Goal: Obtain resource: Download file/media

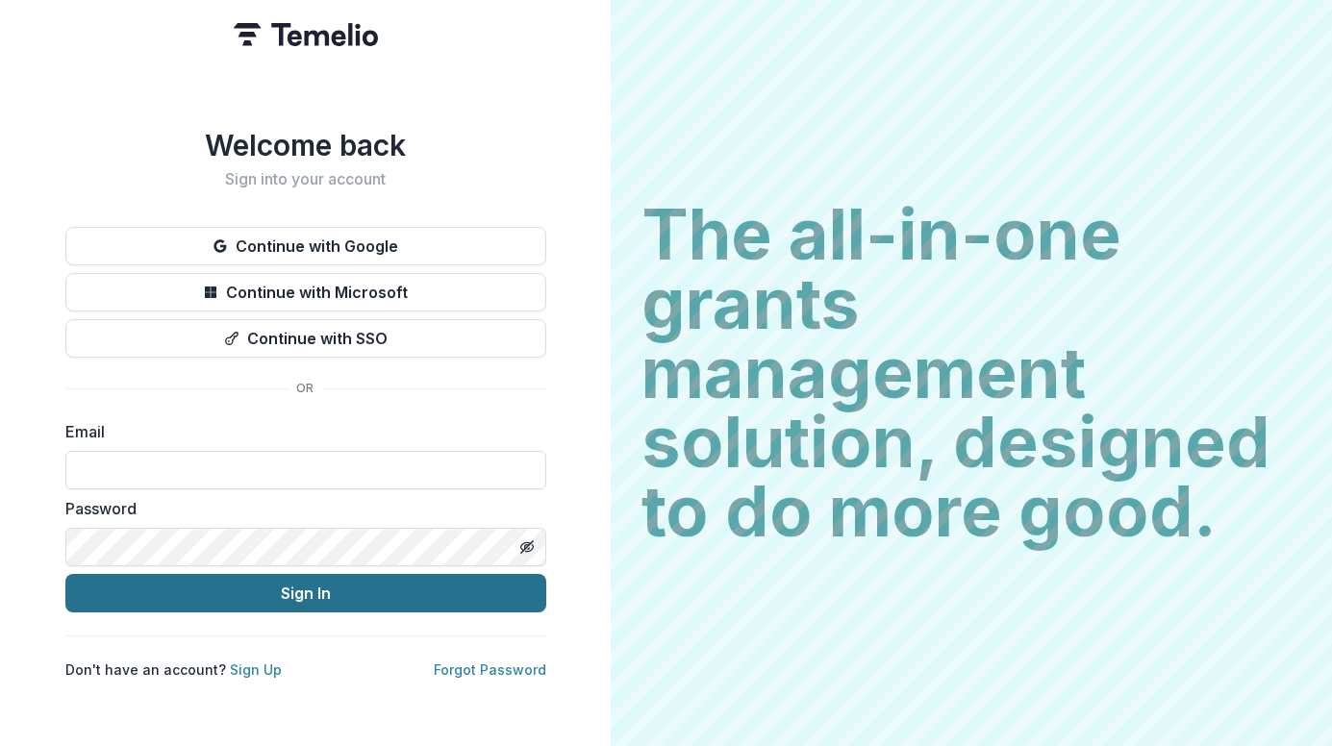
type input "**********"
click at [327, 577] on button "Sign In" at bounding box center [305, 593] width 481 height 38
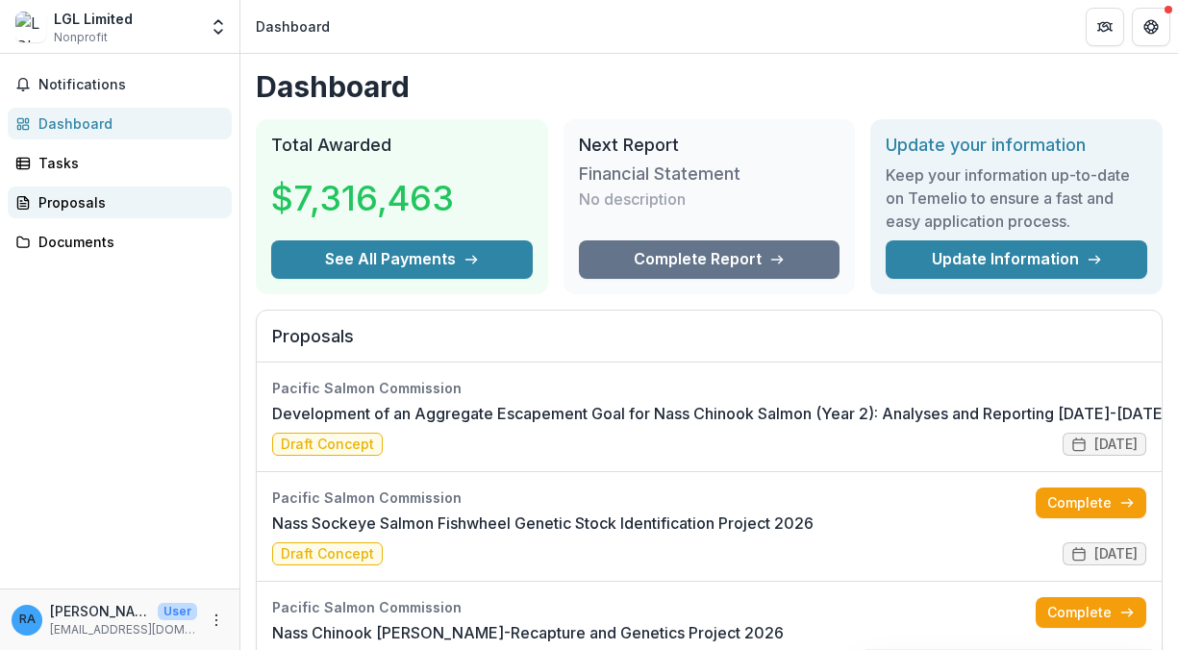
click at [71, 208] on div "Proposals" at bounding box center [127, 202] width 178 height 20
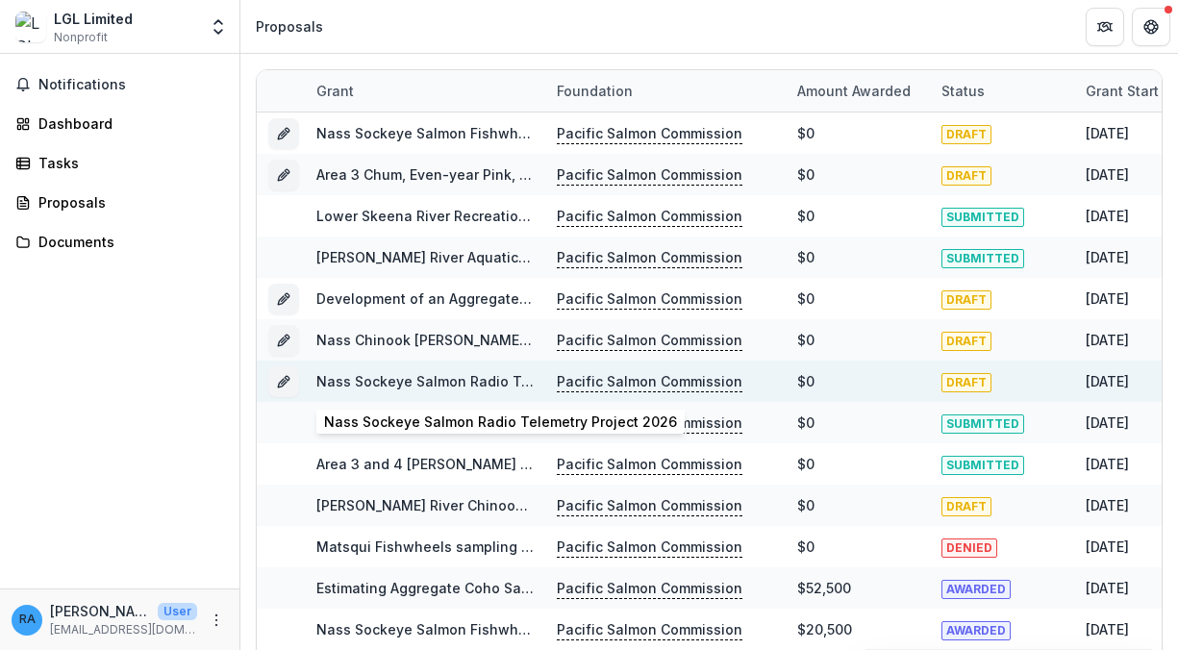
click at [408, 377] on link "Nass Sockeye Salmon Radio Telemetry Project 2026" at bounding box center [492, 381] width 353 height 16
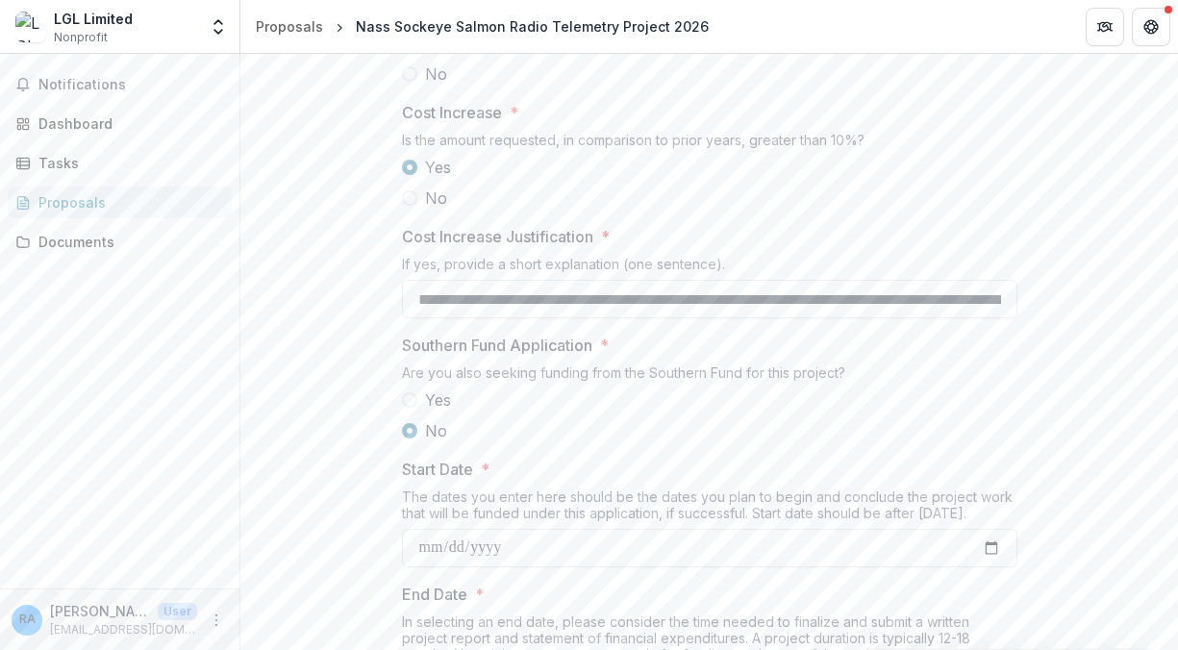
scroll to position [2212, 0]
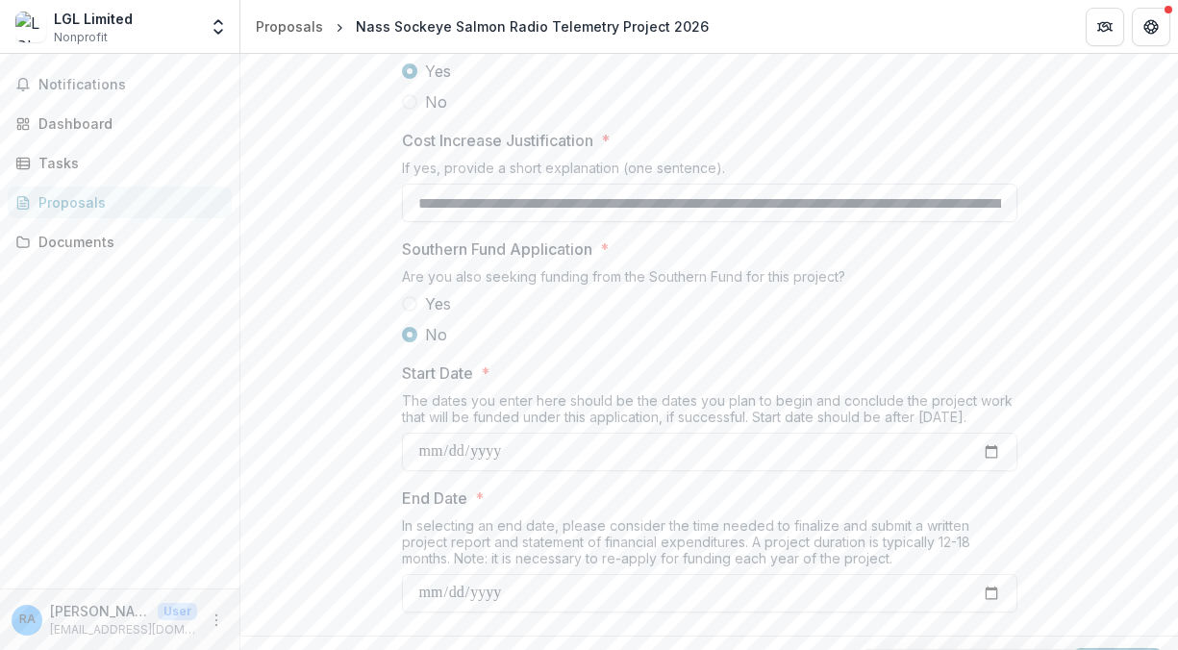
click at [951, 222] on input "**********" at bounding box center [709, 203] width 615 height 38
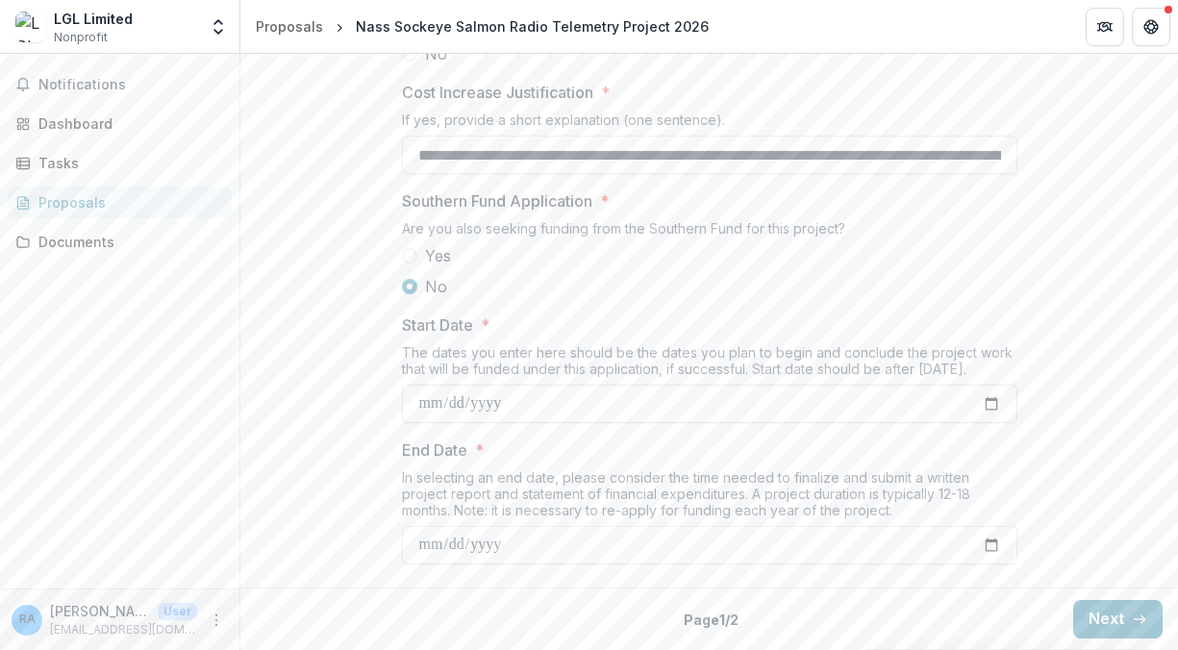
scroll to position [2407, 0]
click at [1093, 626] on button "Next" at bounding box center [1117, 619] width 89 height 38
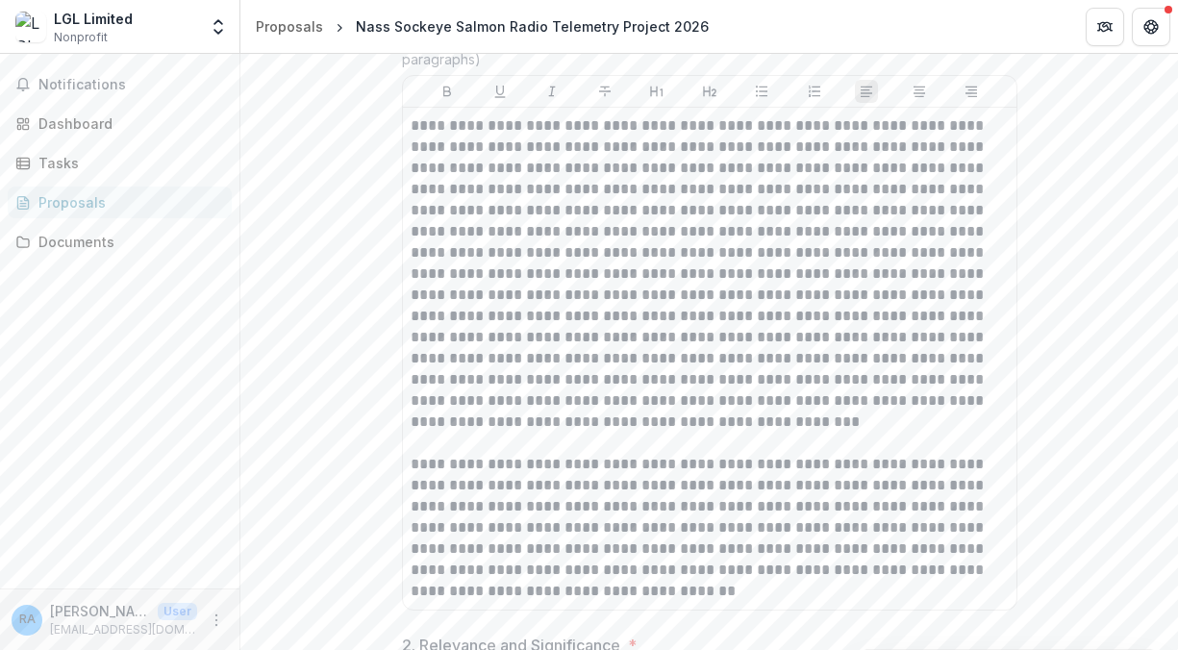
scroll to position [484, 0]
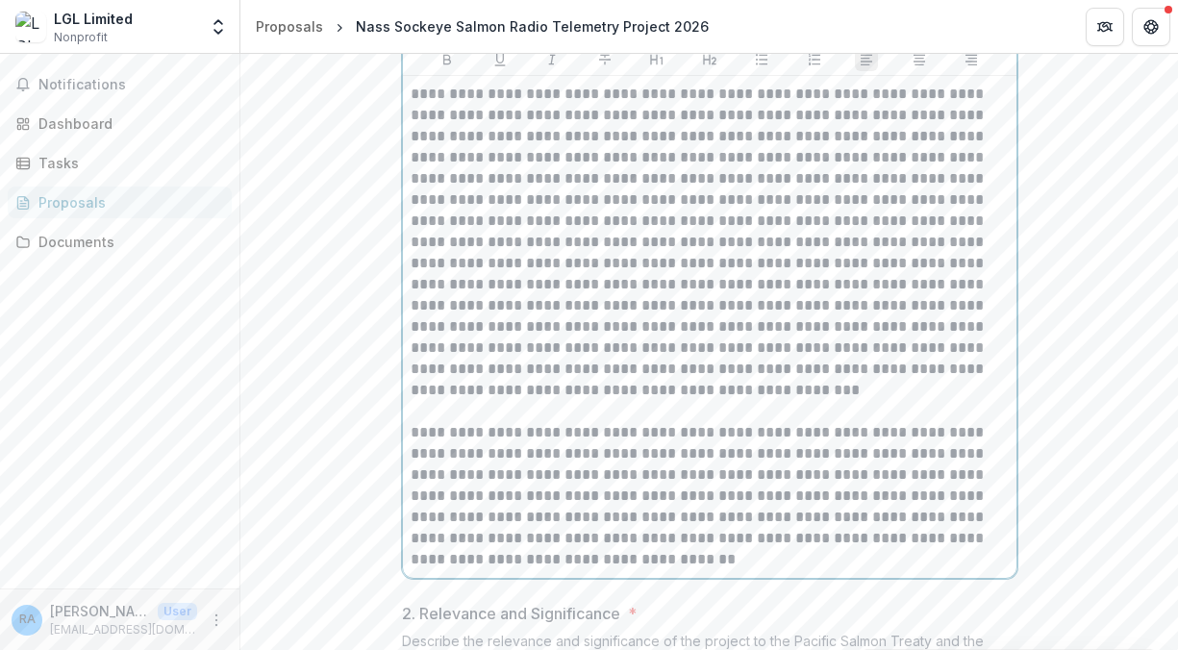
click at [790, 401] on p at bounding box center [710, 242] width 598 height 317
click at [789, 401] on p at bounding box center [710, 242] width 598 height 317
click at [1000, 401] on p at bounding box center [710, 242] width 598 height 317
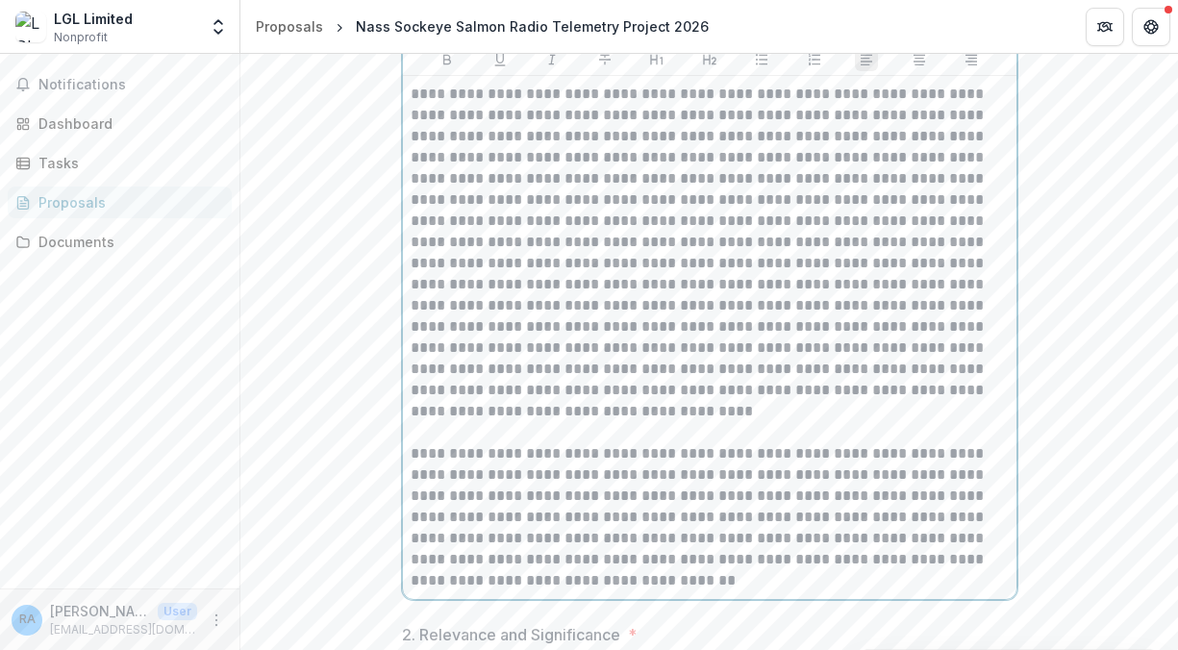
click at [858, 422] on p at bounding box center [710, 253] width 598 height 338
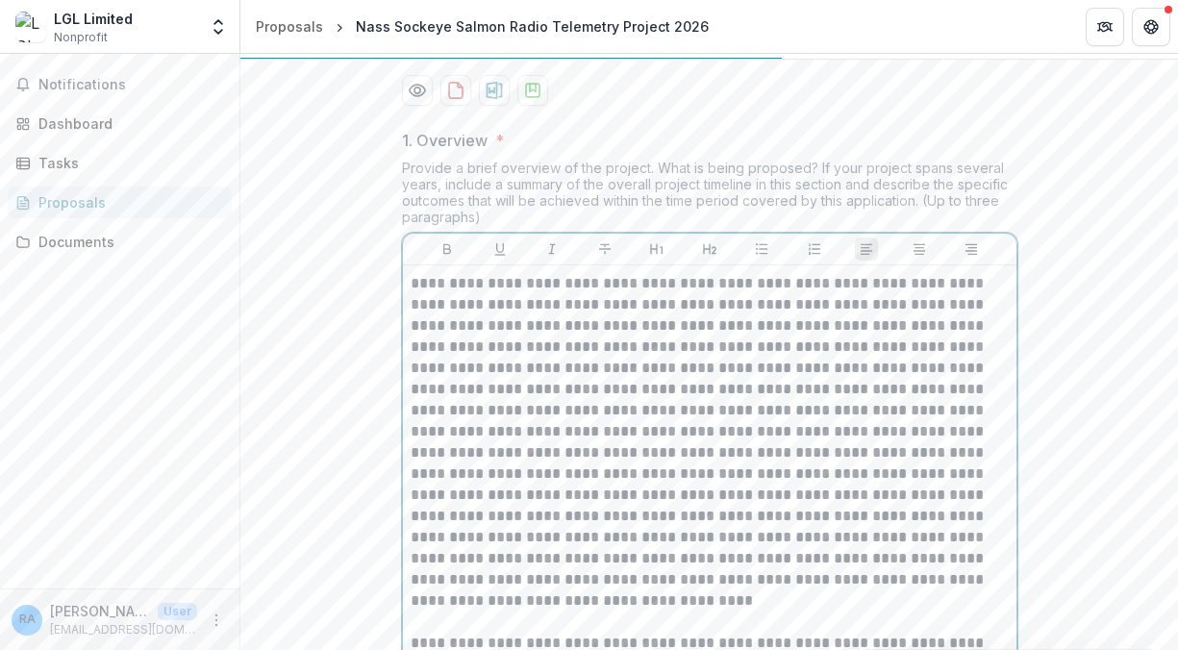
scroll to position [291, 0]
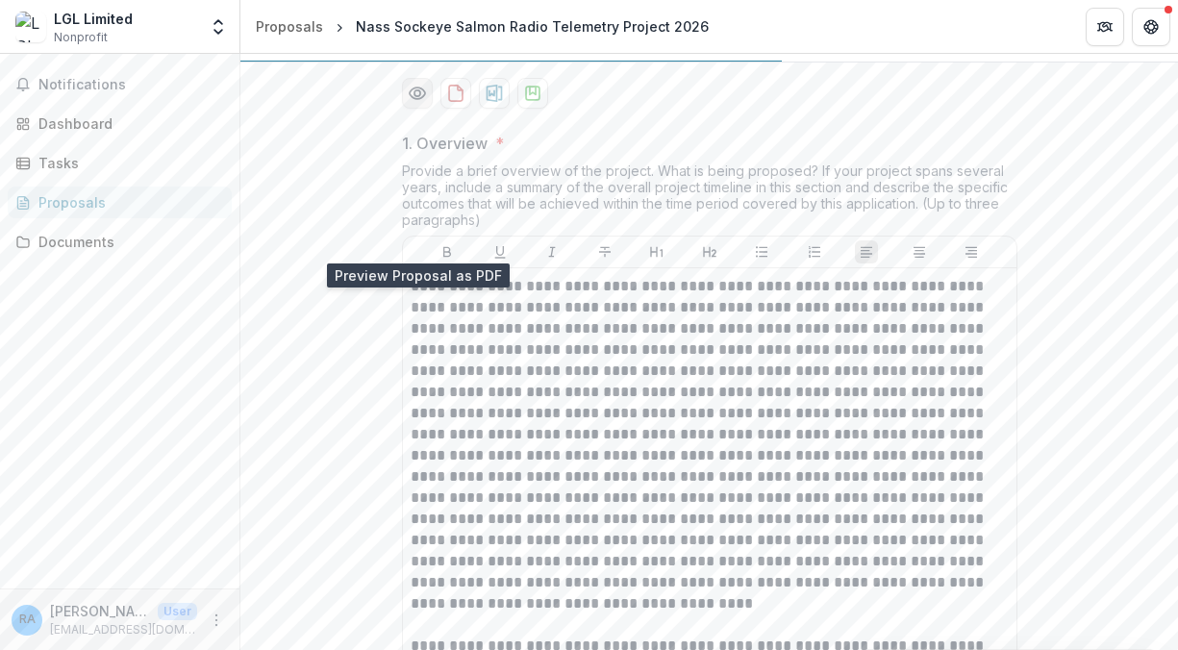
click at [413, 99] on icon "Preview 3718b2cf-346e-47e2-b9ad-f2752af8b2d1-0.pdf" at bounding box center [416, 94] width 15 height 12
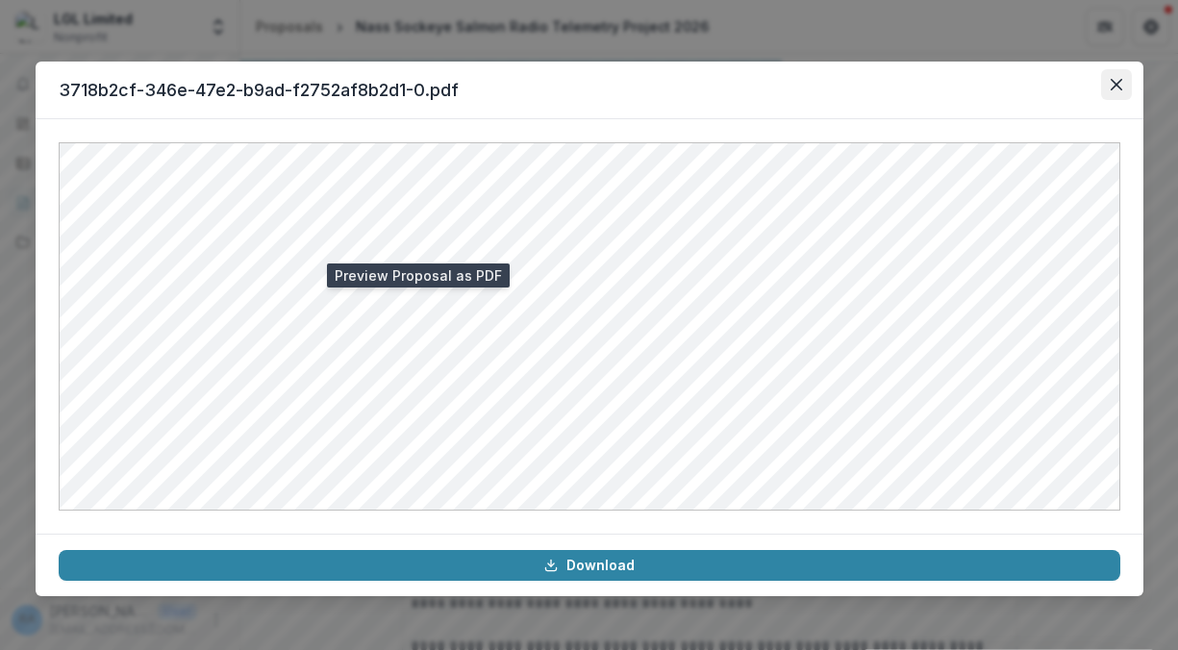
click at [1118, 88] on icon "Close" at bounding box center [1117, 85] width 12 height 12
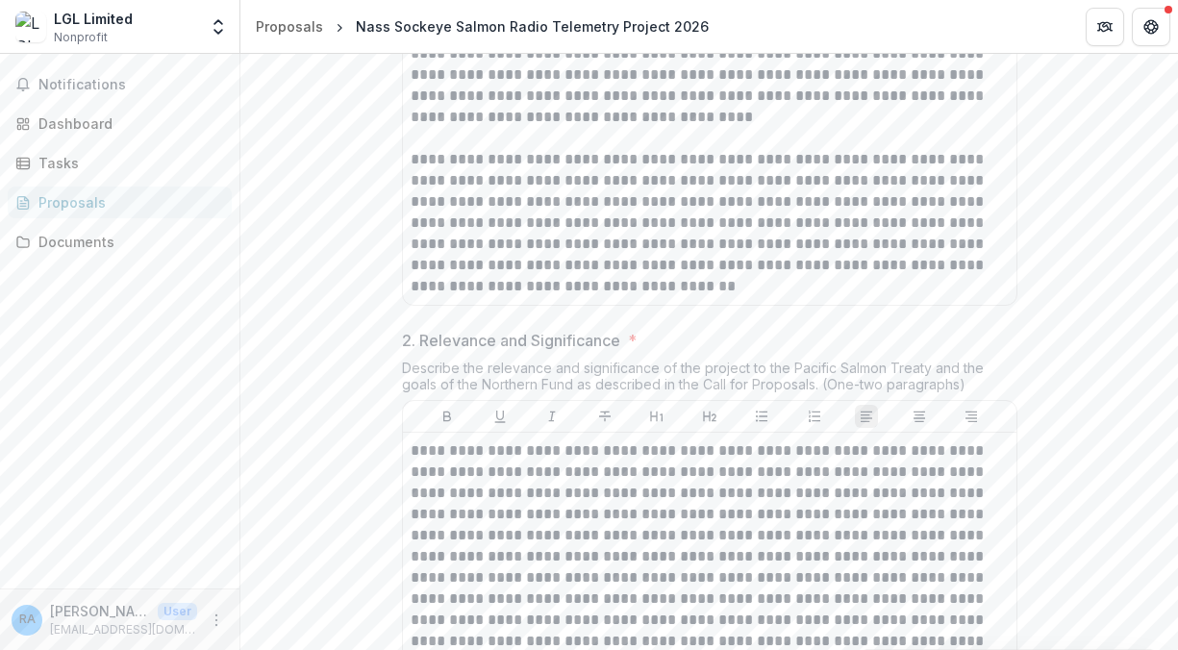
scroll to position [868, 0]
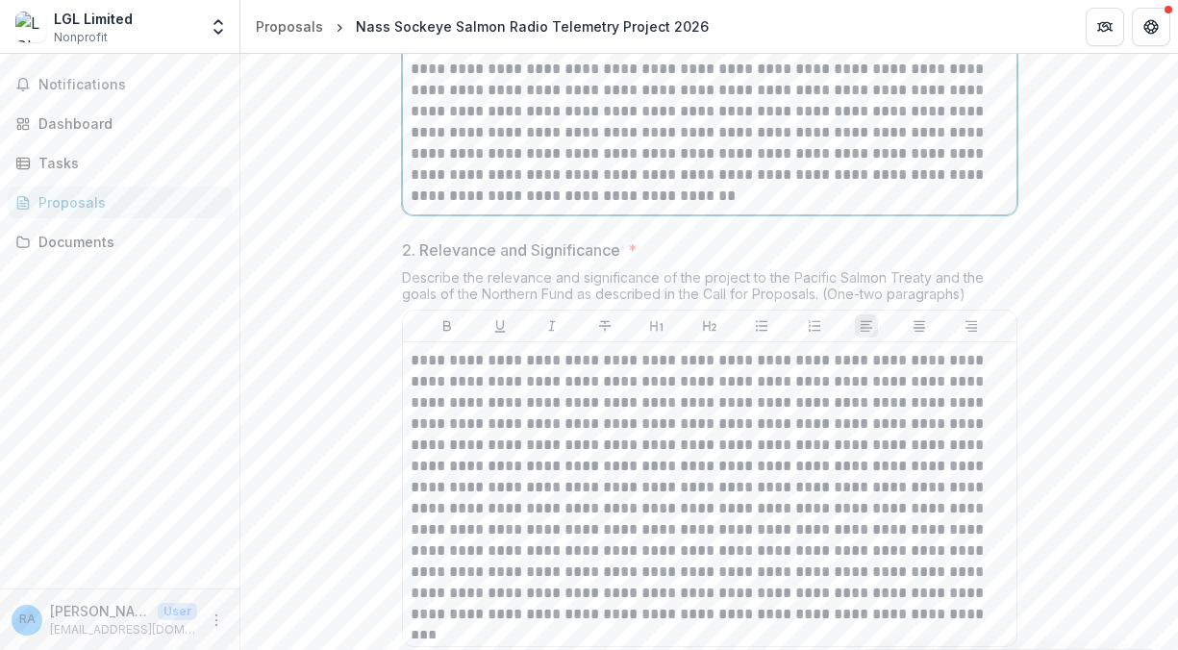
click at [810, 207] on p "**********" at bounding box center [710, 133] width 598 height 148
click at [809, 207] on p "**********" at bounding box center [710, 133] width 598 height 148
click at [963, 207] on p "**********" at bounding box center [710, 133] width 598 height 148
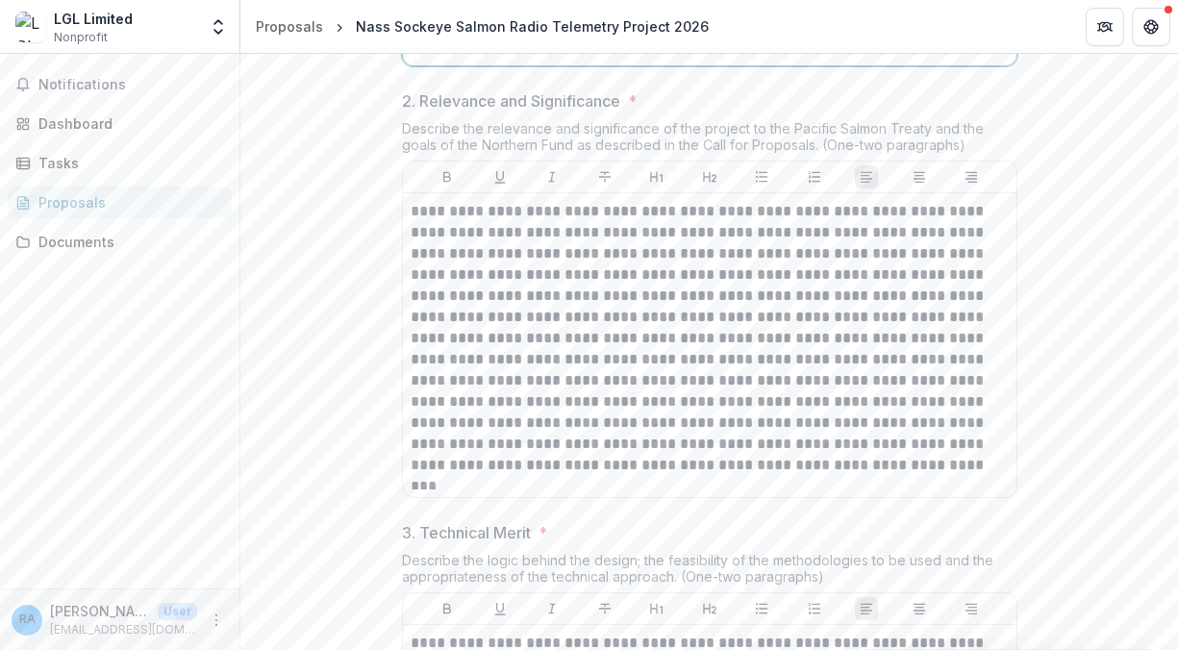
scroll to position [1061, 0]
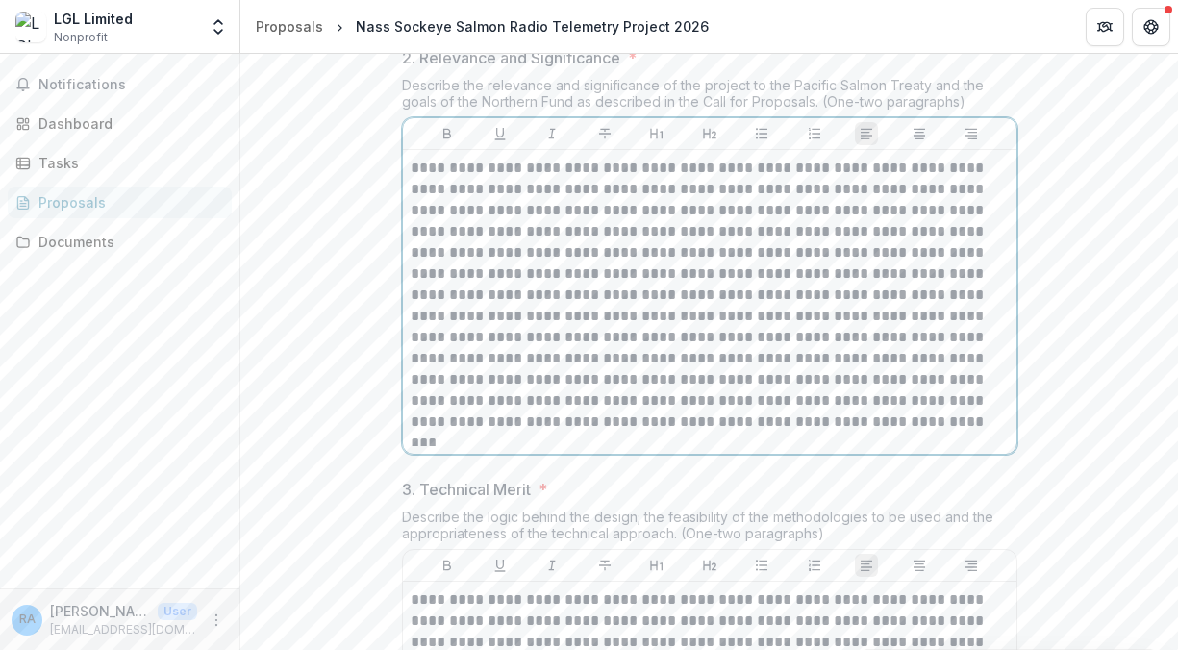
click at [545, 330] on p "**********" at bounding box center [710, 295] width 598 height 275
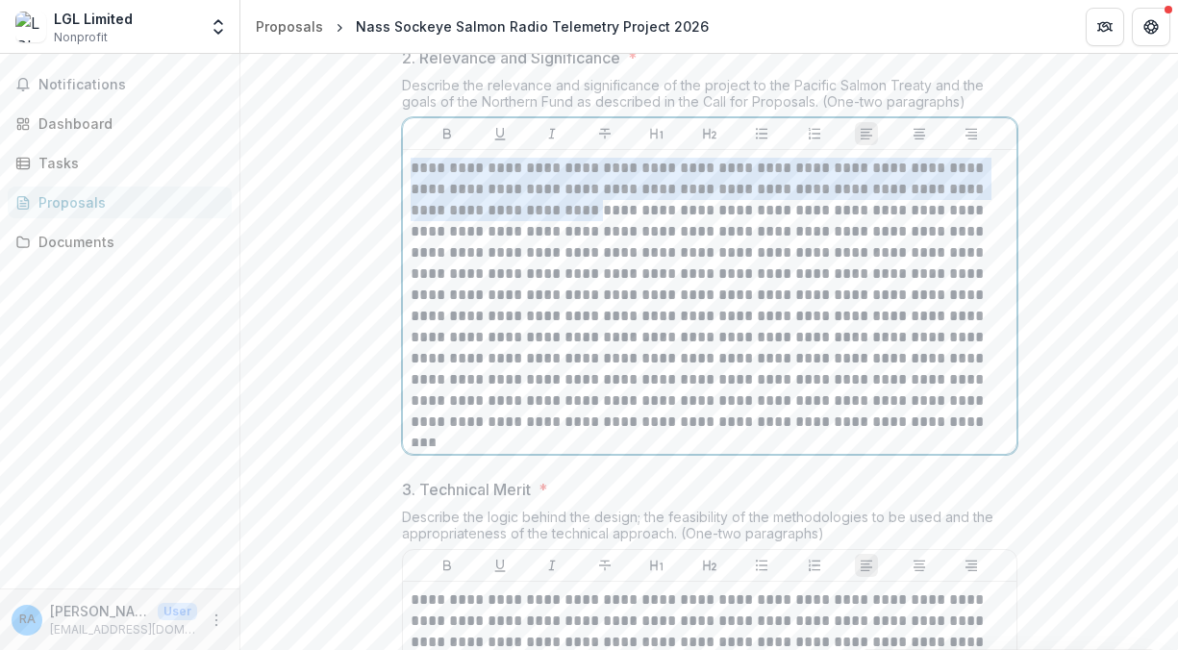
drag, startPoint x: 637, startPoint y: 355, endPoint x: 408, endPoint y: 323, distance: 231.0
click at [411, 323] on p "**********" at bounding box center [710, 295] width 598 height 275
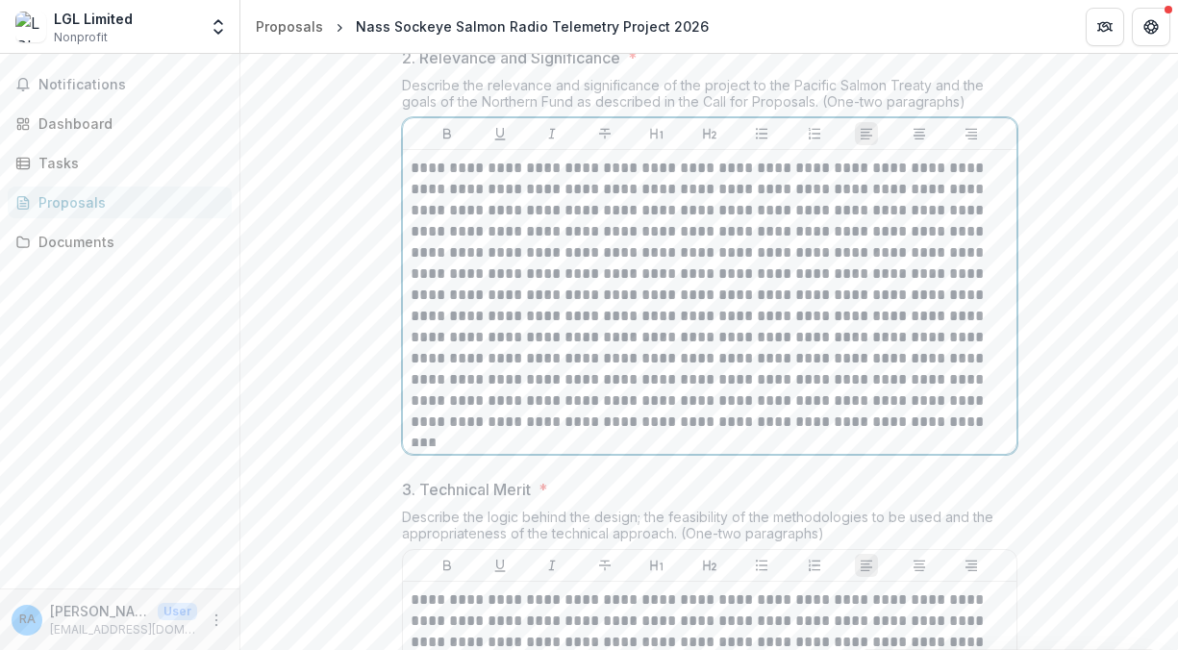
click at [683, 383] on p "**********" at bounding box center [710, 295] width 598 height 275
drag, startPoint x: 769, startPoint y: 448, endPoint x: 950, endPoint y: 438, distance: 181.0
click at [950, 433] on p "**********" at bounding box center [710, 295] width 598 height 275
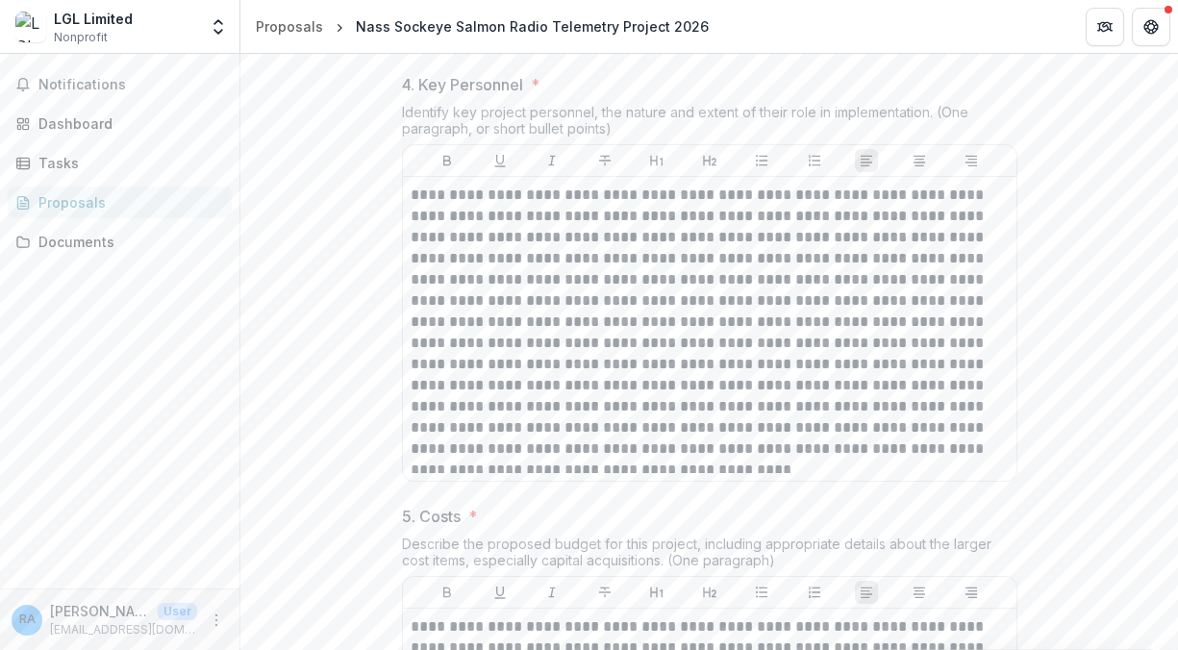
scroll to position [2022, 0]
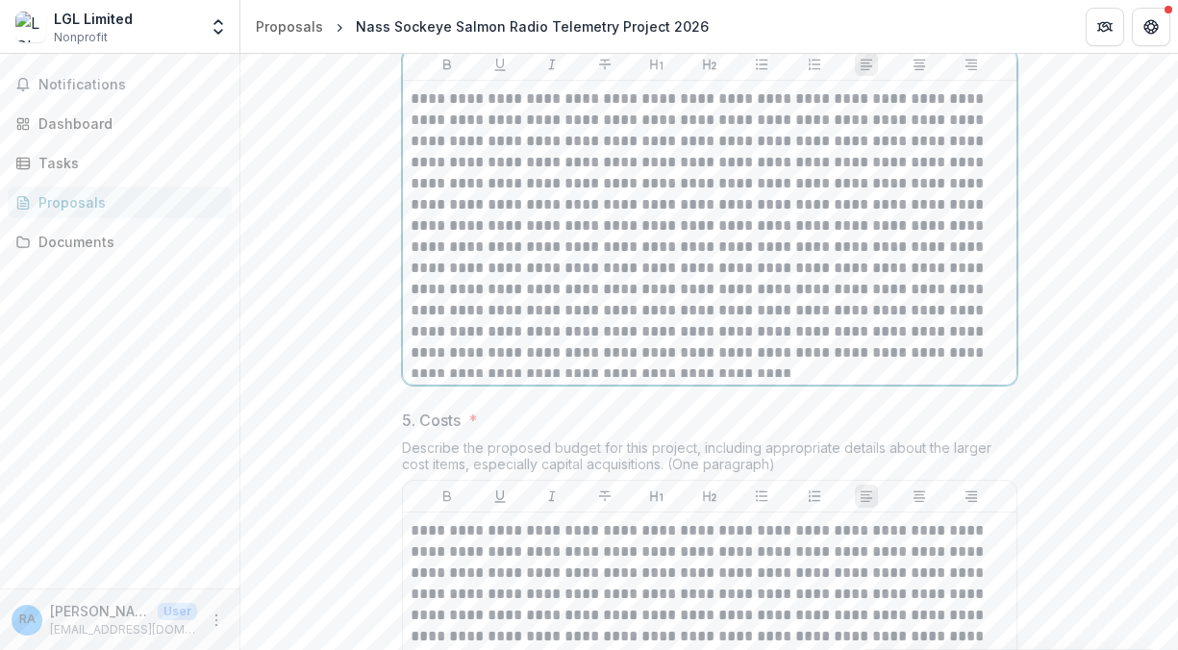
click at [627, 288] on p at bounding box center [710, 225] width 598 height 275
click at [628, 289] on p at bounding box center [710, 225] width 598 height 275
click at [465, 312] on p "**********" at bounding box center [710, 225] width 598 height 275
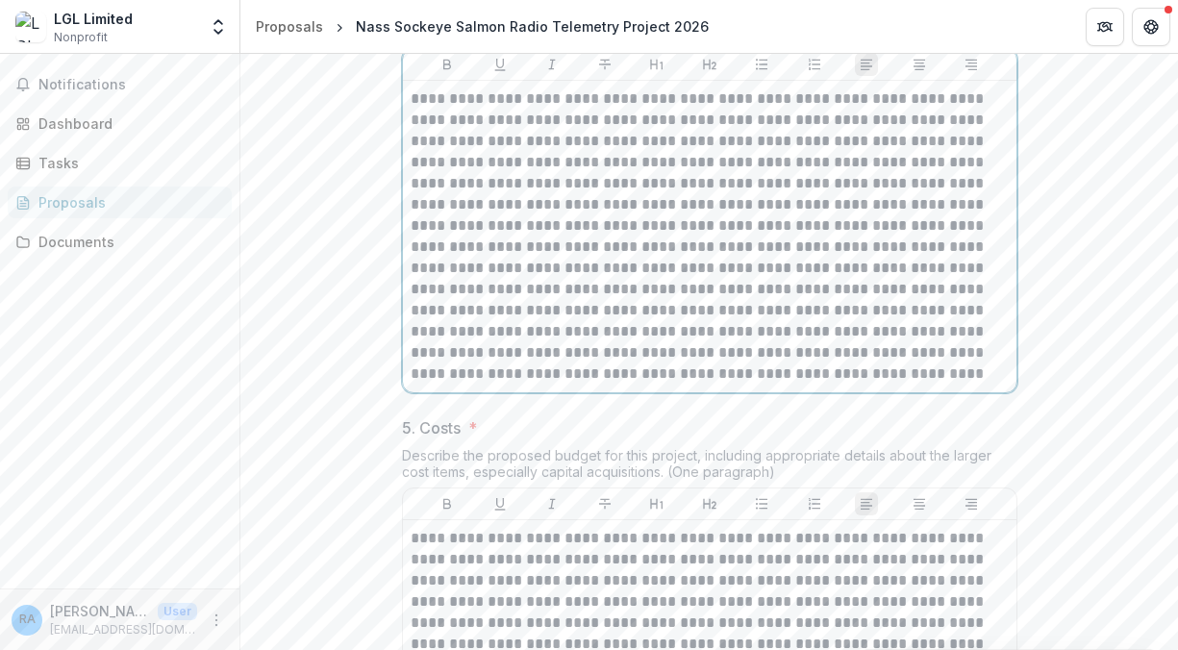
click at [681, 385] on p at bounding box center [710, 236] width 598 height 296
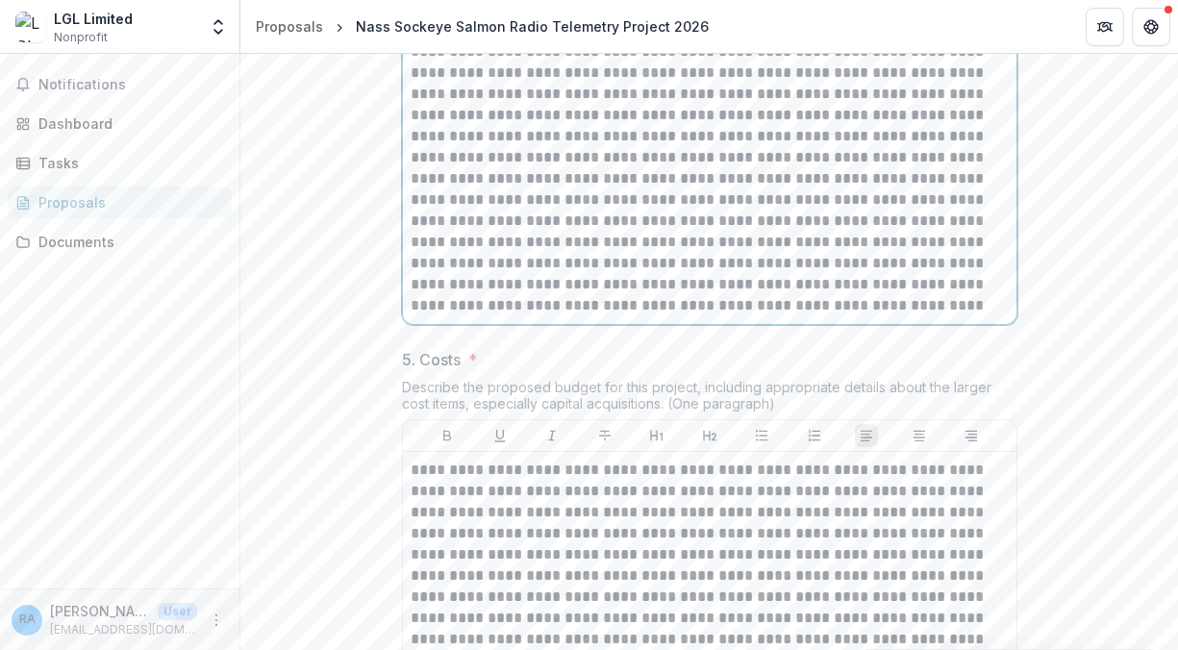
scroll to position [2118, 0]
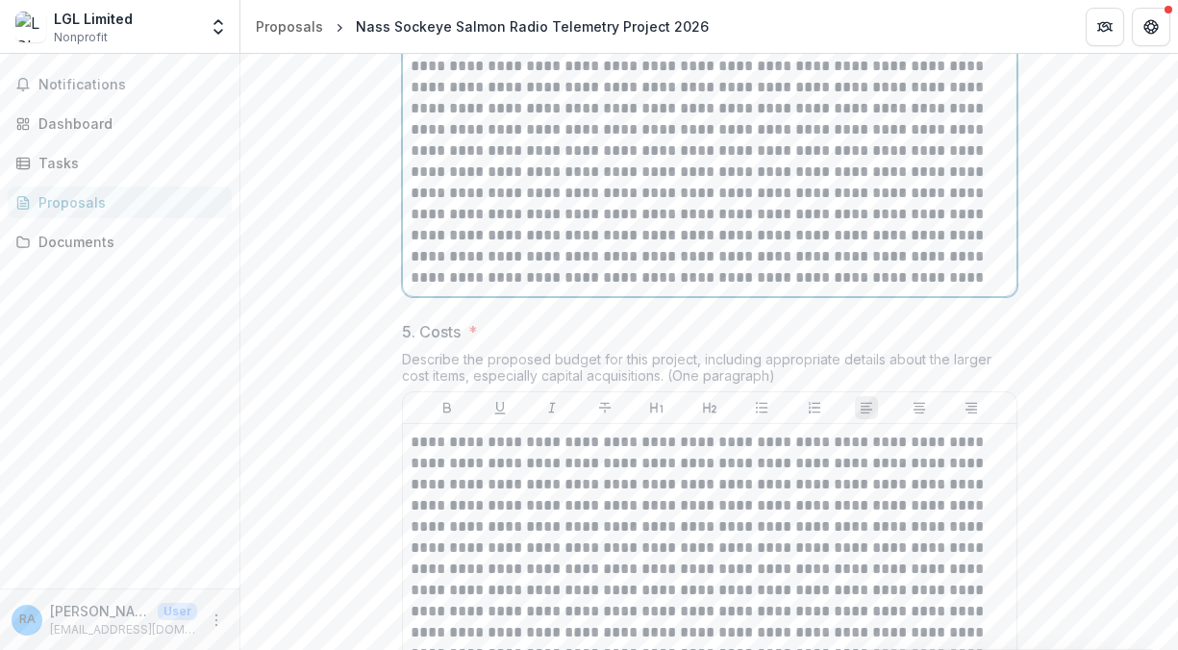
click at [794, 288] on p at bounding box center [710, 140] width 598 height 296
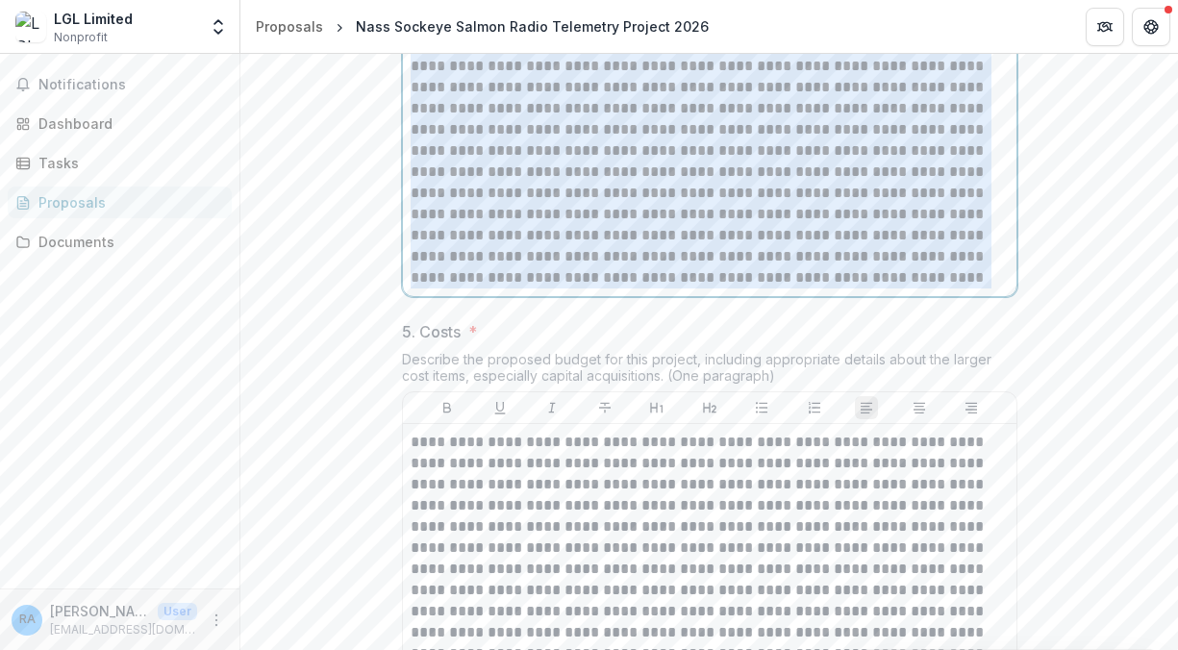
drag, startPoint x: 408, startPoint y: 152, endPoint x: 784, endPoint y: 439, distance: 473.3
click at [784, 296] on div at bounding box center [709, 141] width 613 height 312
copy p "**********"
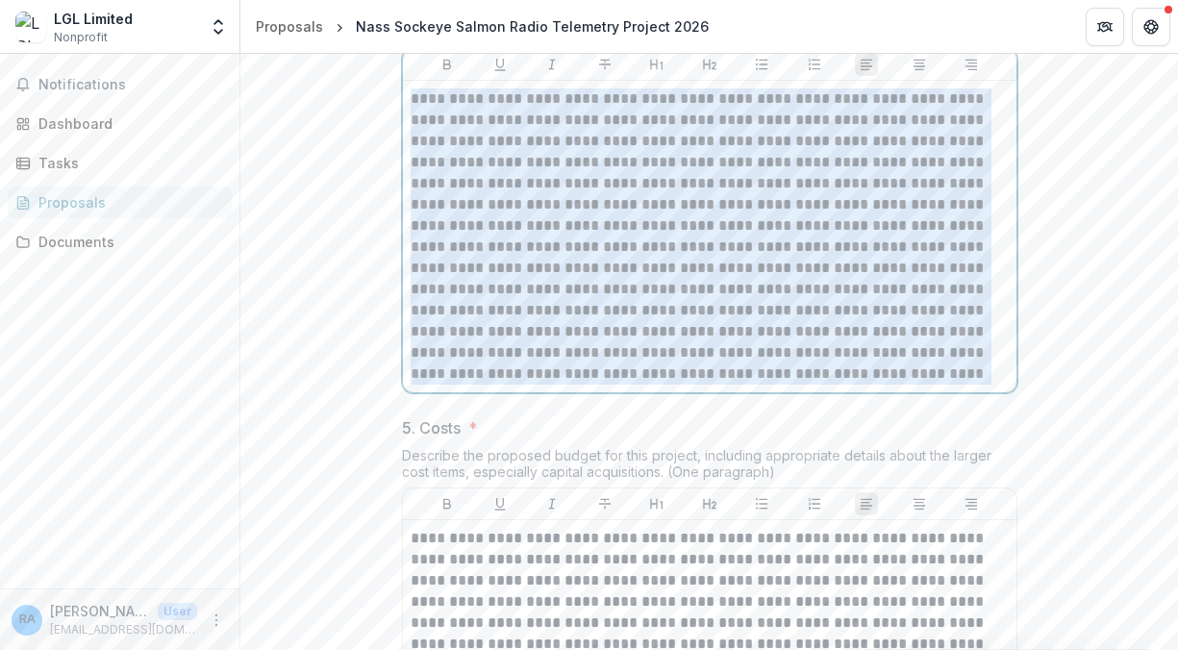
click at [859, 385] on p at bounding box center [710, 236] width 598 height 296
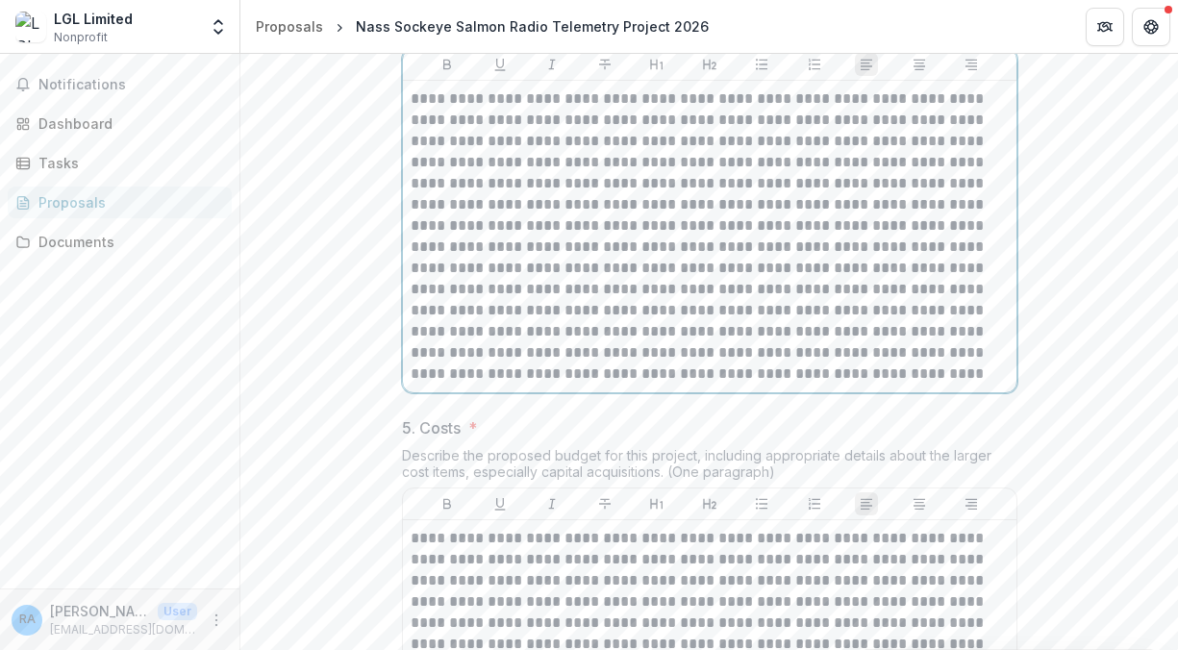
click at [926, 385] on p at bounding box center [710, 236] width 598 height 296
click at [460, 385] on p at bounding box center [710, 236] width 598 height 296
click at [590, 385] on p at bounding box center [710, 236] width 598 height 296
click at [740, 385] on p at bounding box center [710, 236] width 598 height 296
click at [915, 385] on p at bounding box center [710, 236] width 598 height 296
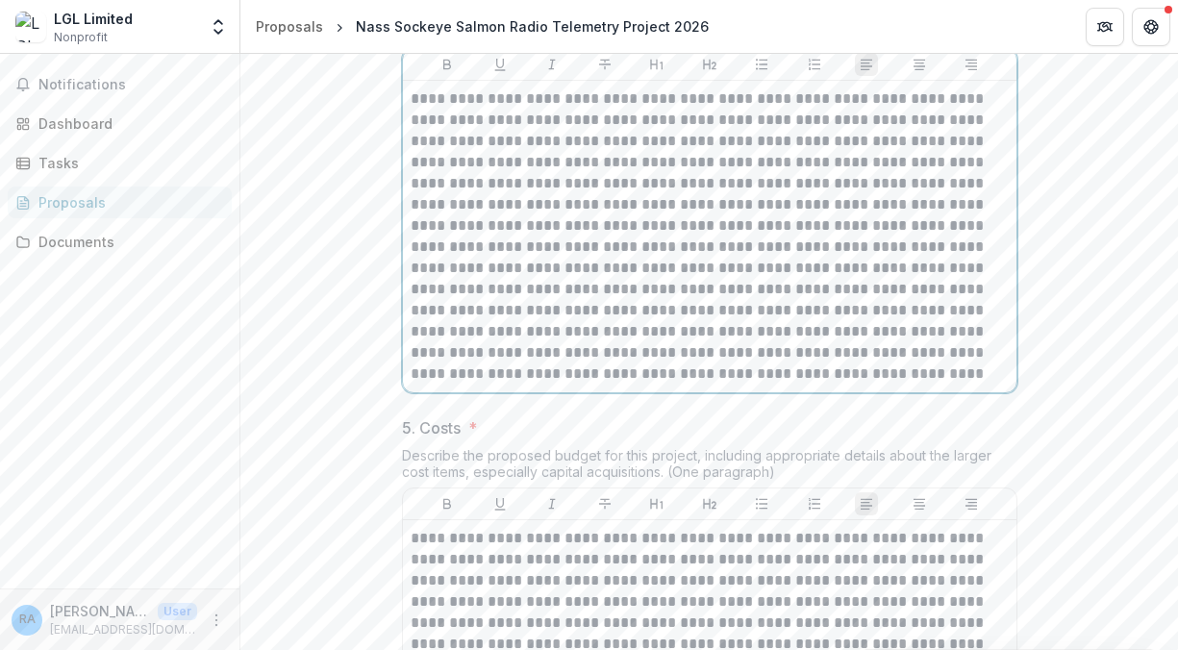
click at [738, 385] on p at bounding box center [710, 236] width 598 height 296
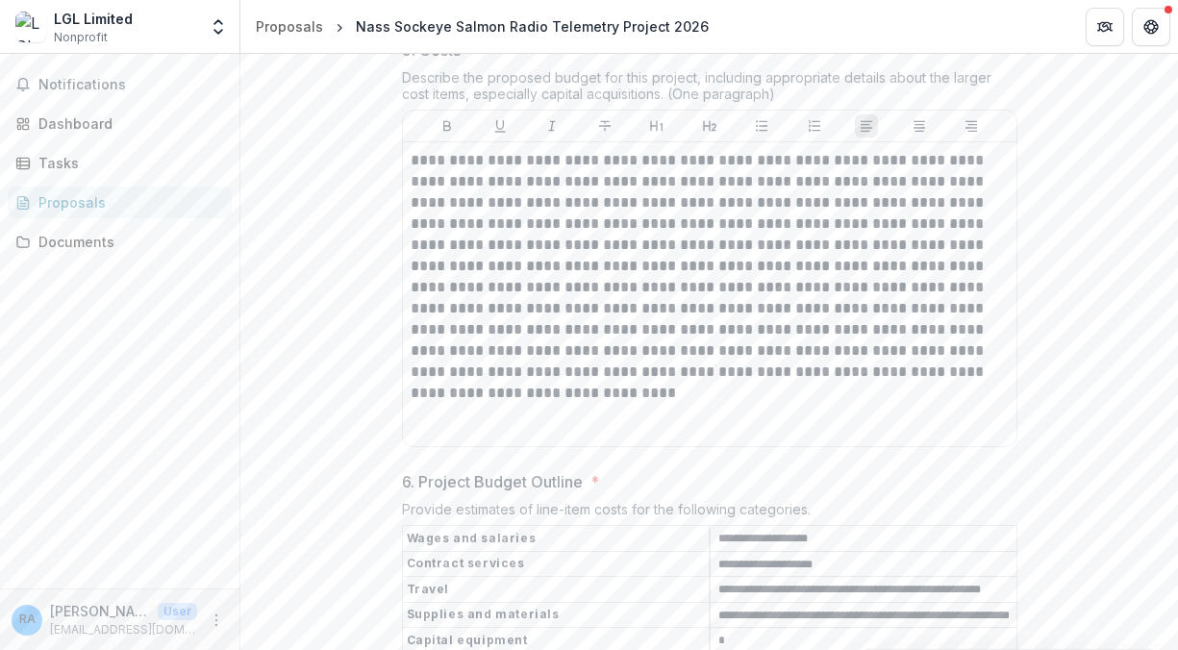
scroll to position [2407, 0]
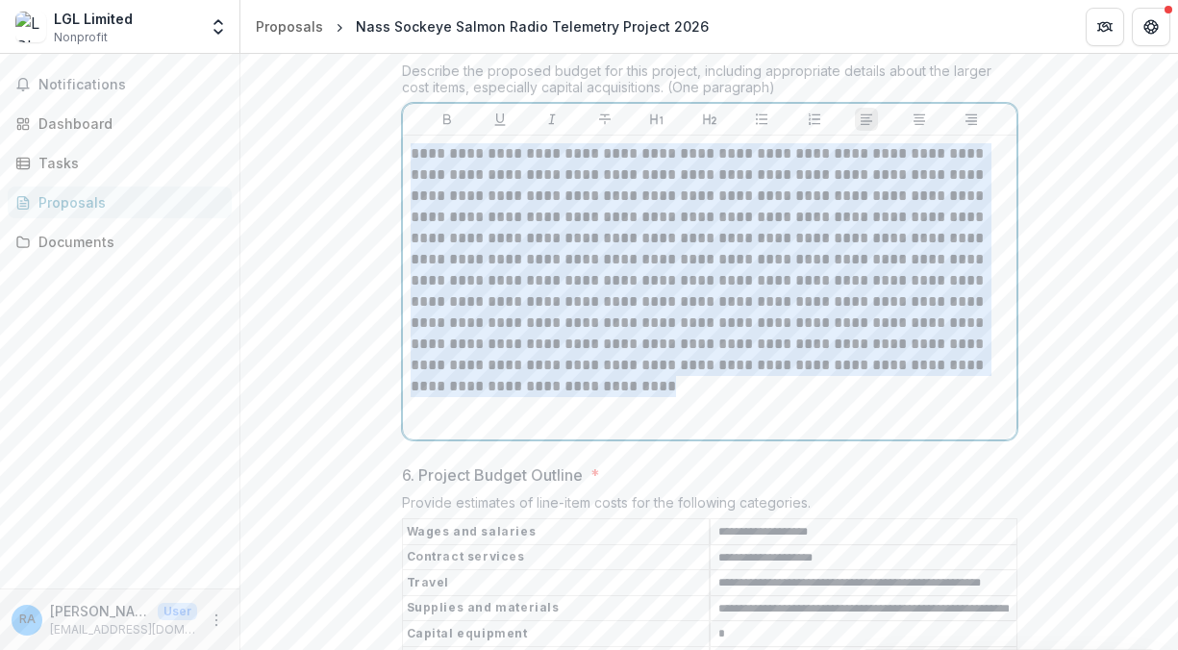
drag, startPoint x: 400, startPoint y: 298, endPoint x: 543, endPoint y: 543, distance: 284.0
click at [547, 439] on div "**********" at bounding box center [709, 288] width 613 height 304
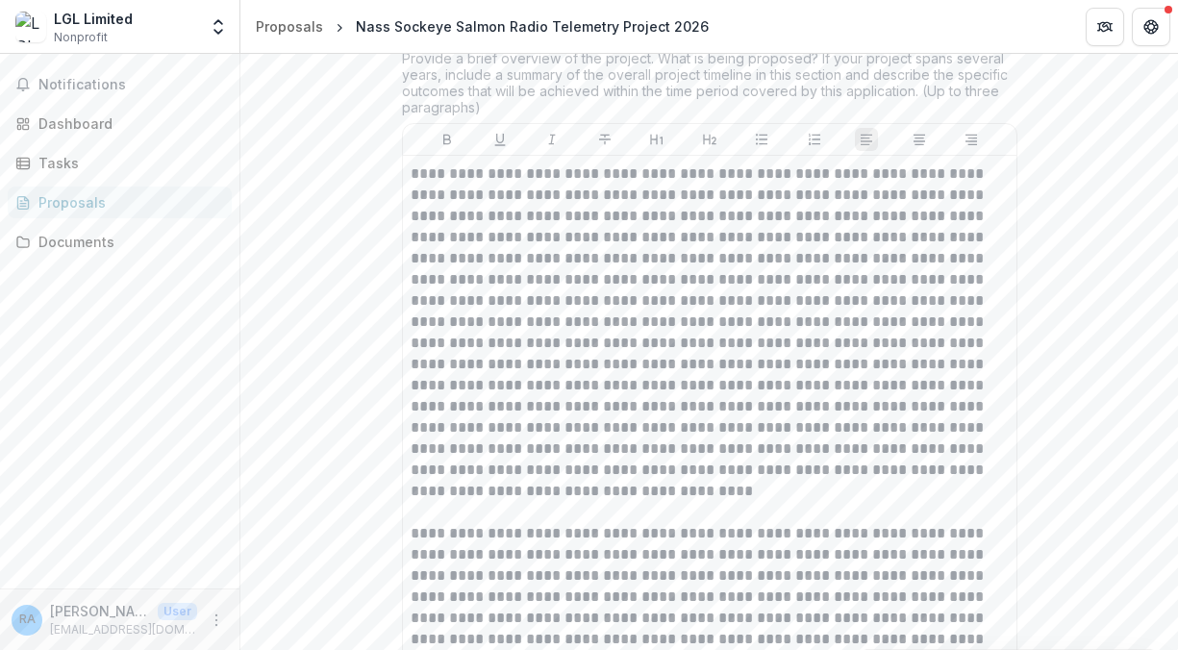
scroll to position [212, 0]
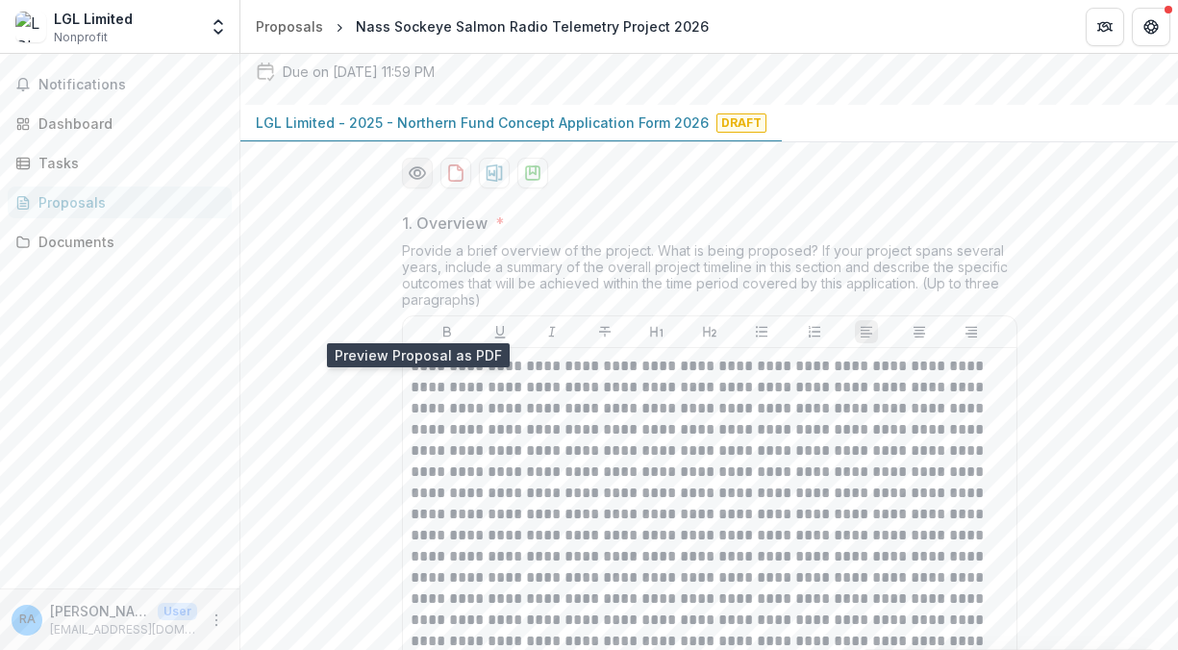
click at [413, 176] on circle "Preview 3718b2cf-346e-47e2-b9ad-f2752af8b2d1-0.pdf" at bounding box center [416, 173] width 6 height 6
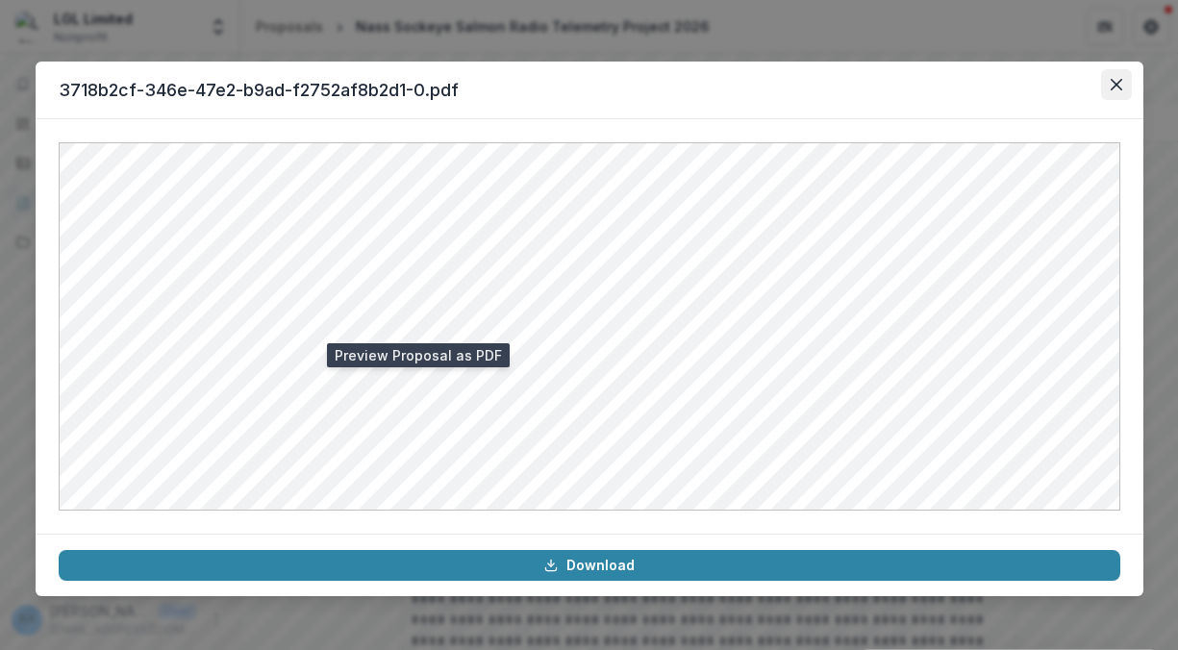
click at [1108, 87] on button "Close" at bounding box center [1116, 84] width 31 height 31
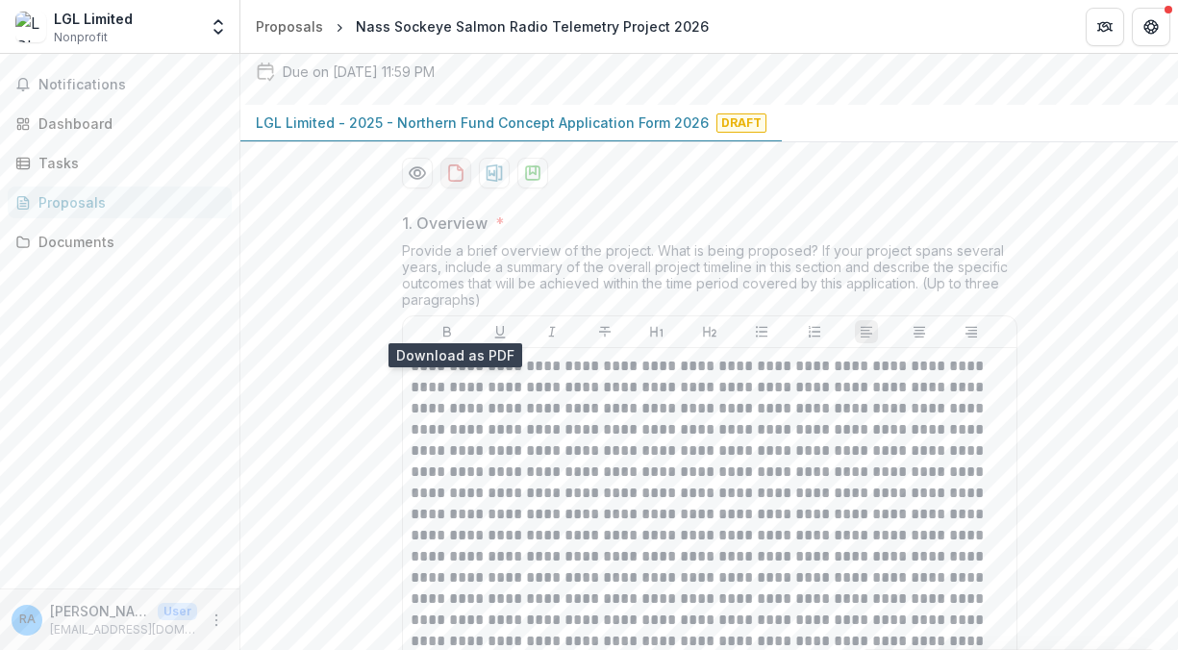
click at [455, 183] on icon "download-proposal" at bounding box center [455, 172] width 19 height 19
click at [492, 183] on icon "download-proposal" at bounding box center [494, 172] width 19 height 19
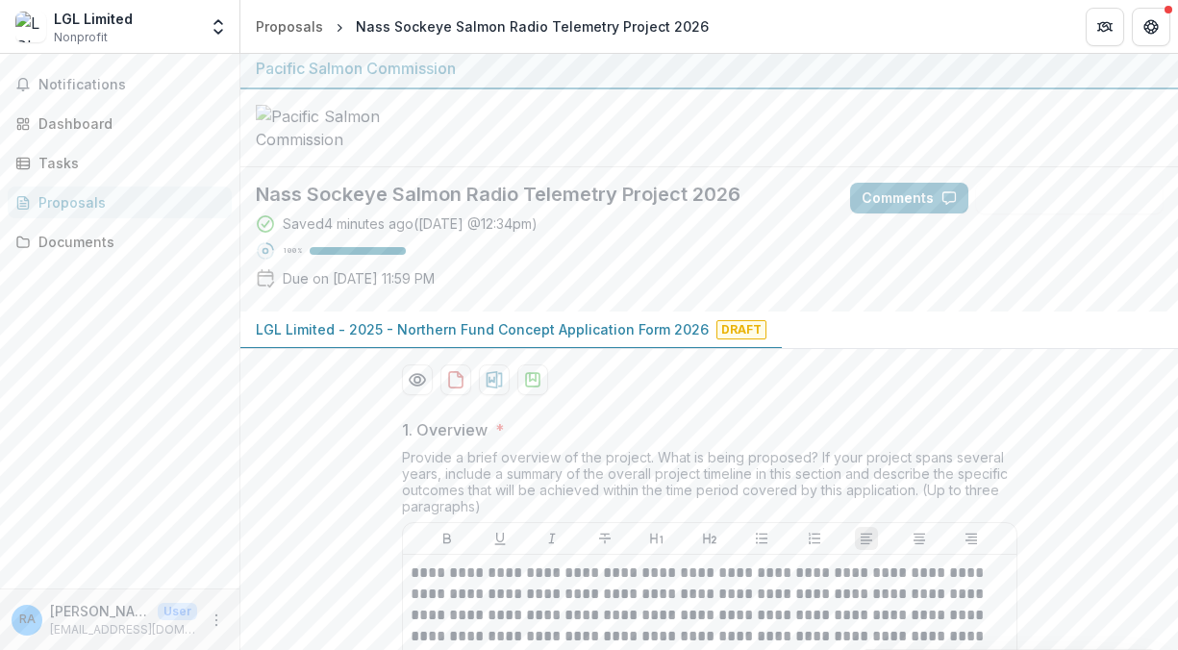
scroll to position [0, 0]
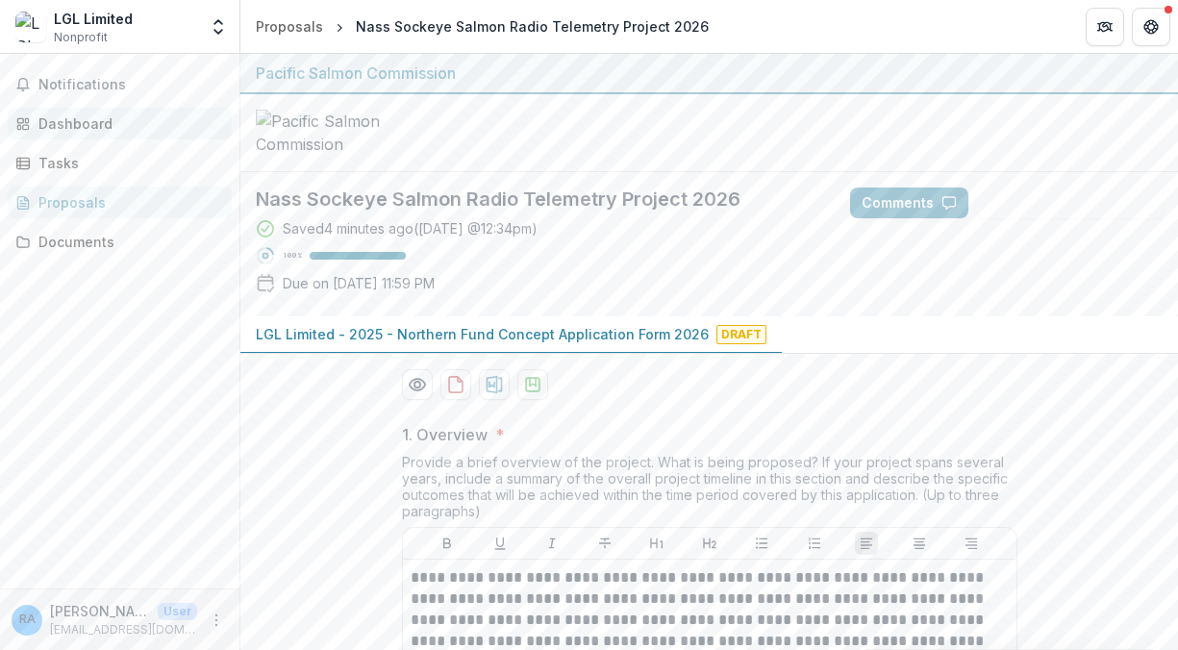
click at [62, 123] on div "Dashboard" at bounding box center [127, 123] width 178 height 20
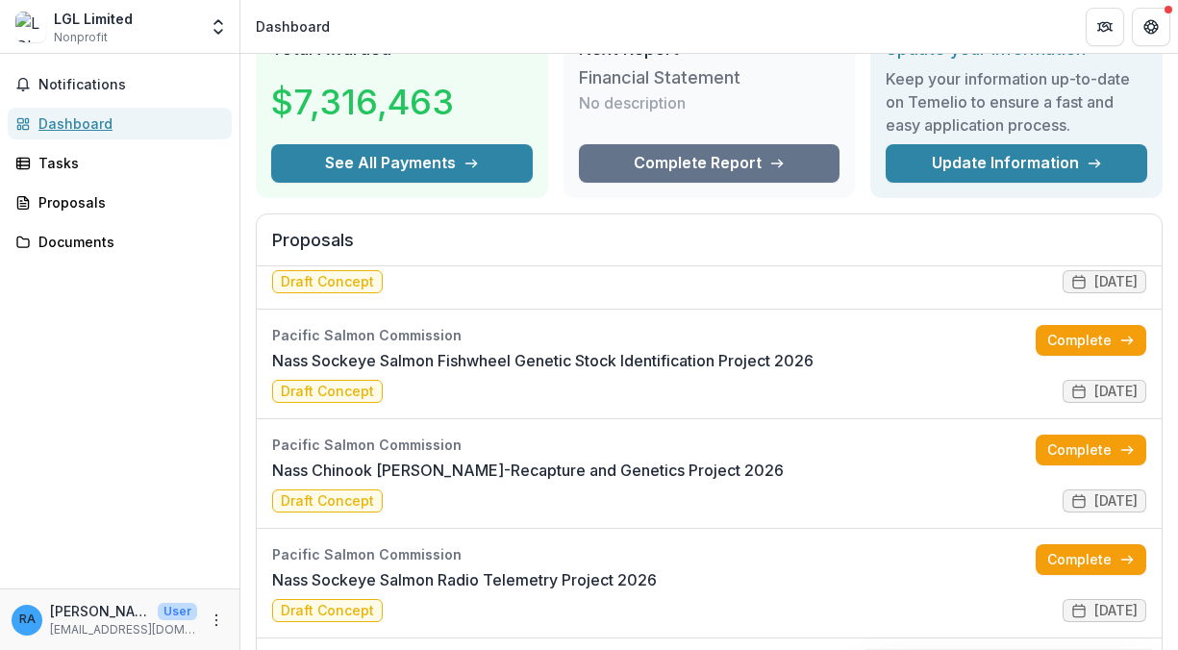
scroll to position [96, 0]
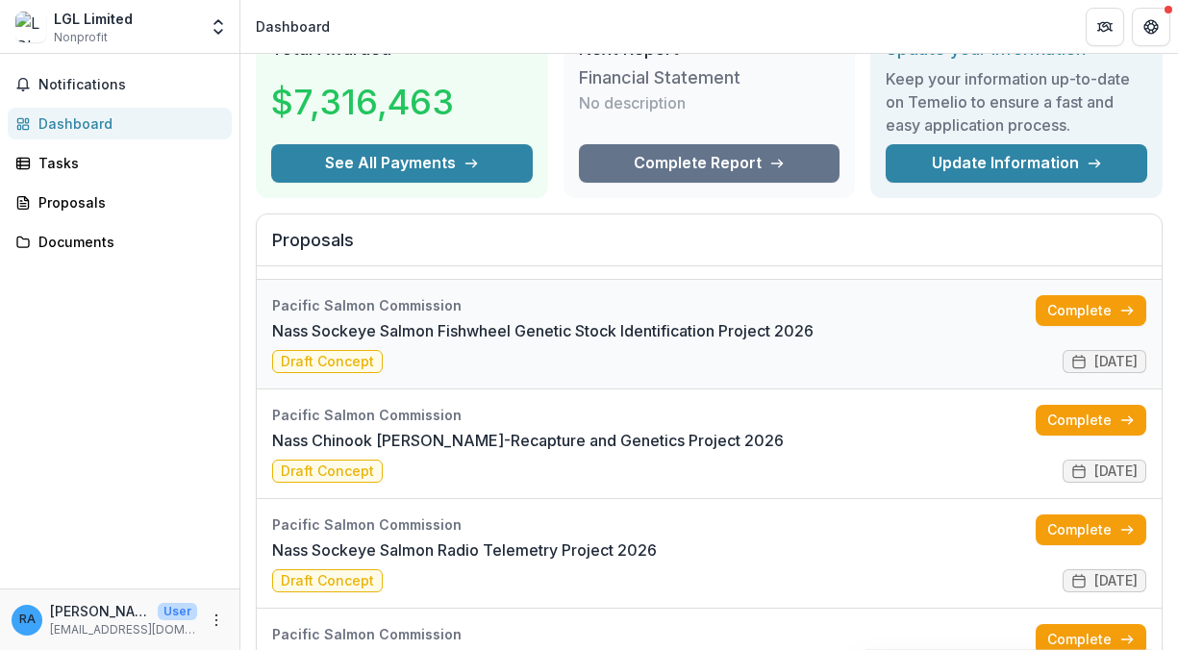
click at [319, 342] on link "Nass Sockeye Salmon Fishwheel Genetic Stock Identification Project 2026" at bounding box center [542, 330] width 541 height 23
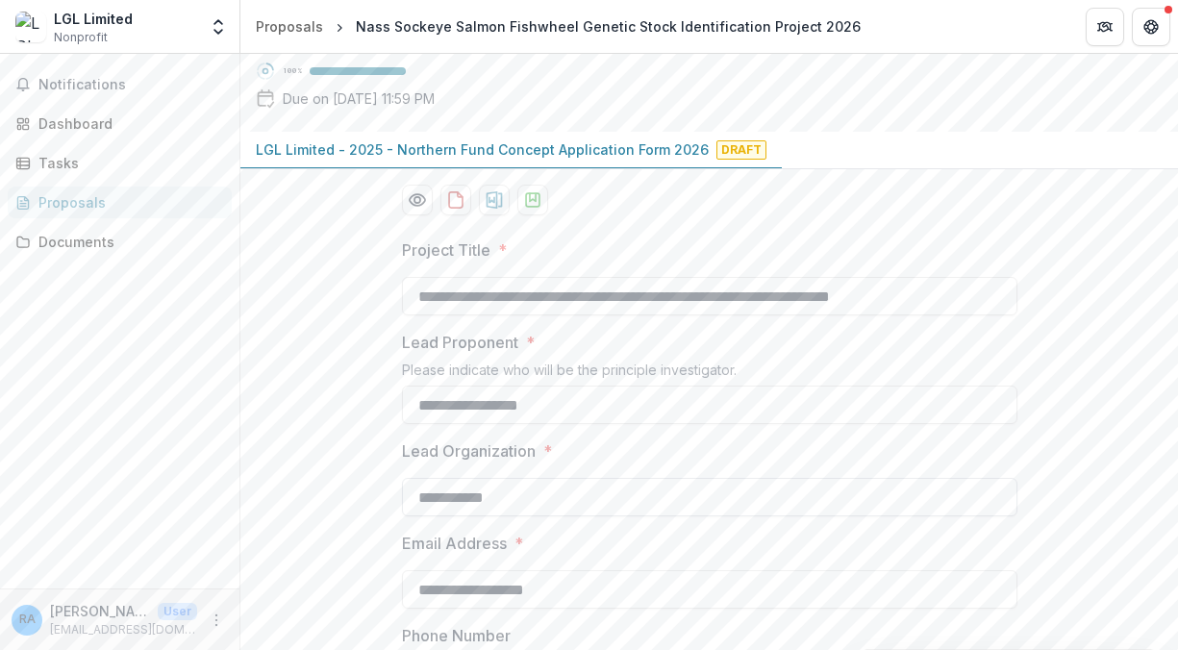
scroll to position [192, 0]
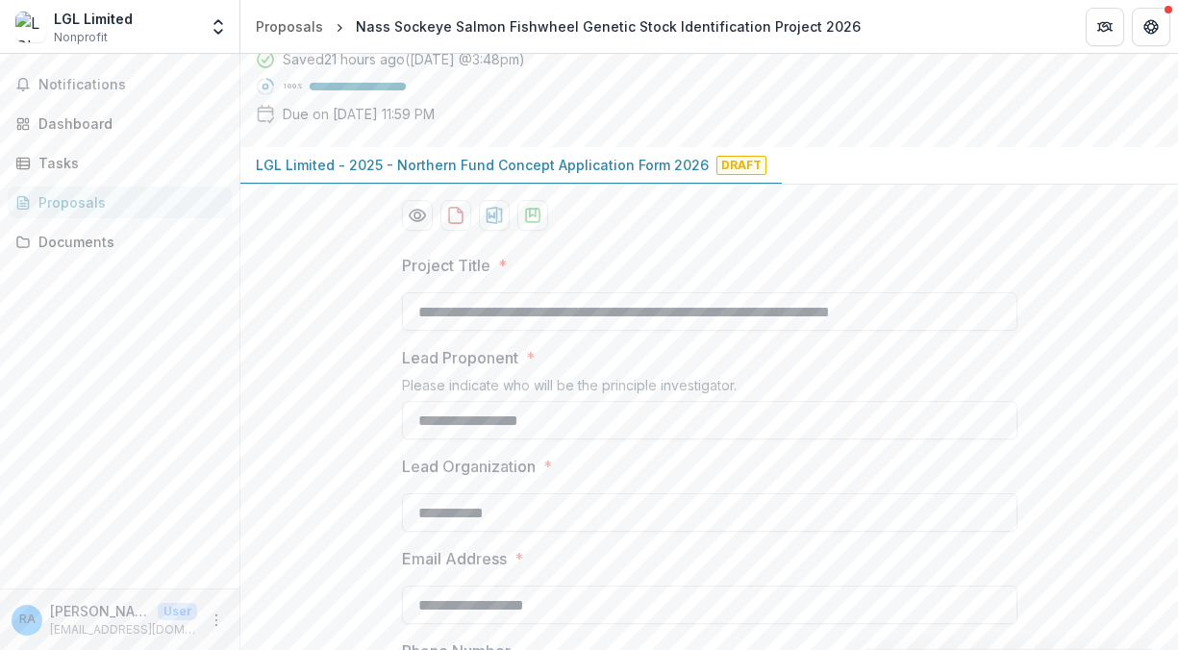
click at [892, 26] on button "Comments" at bounding box center [909, 10] width 118 height 31
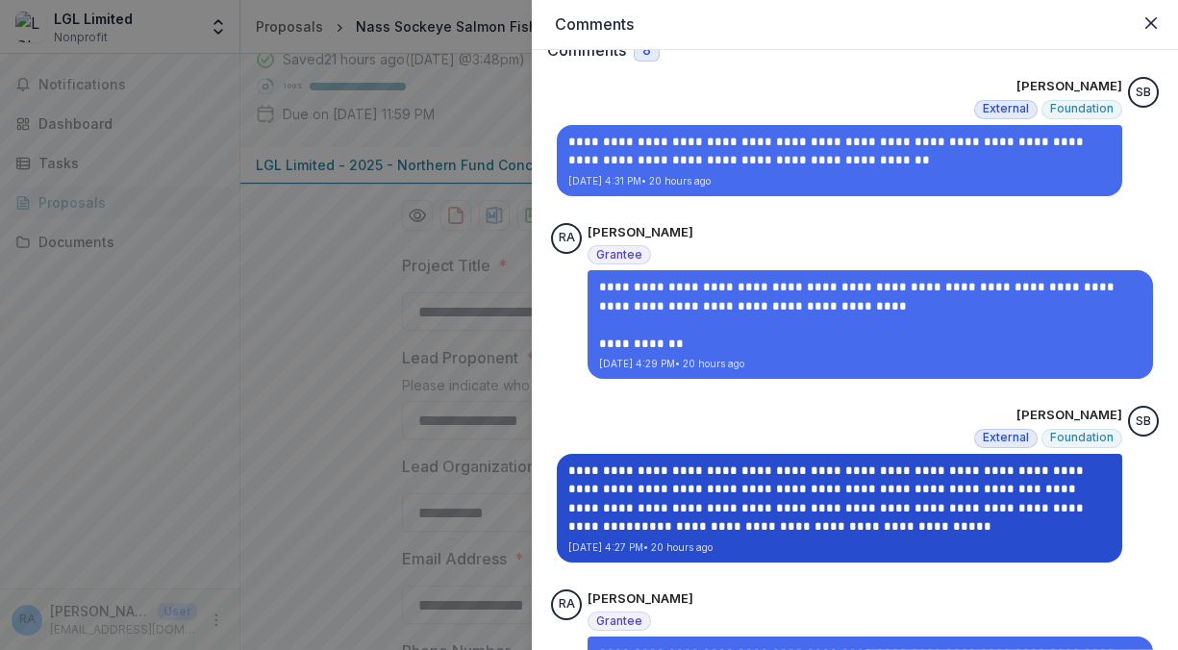
scroll to position [0, 0]
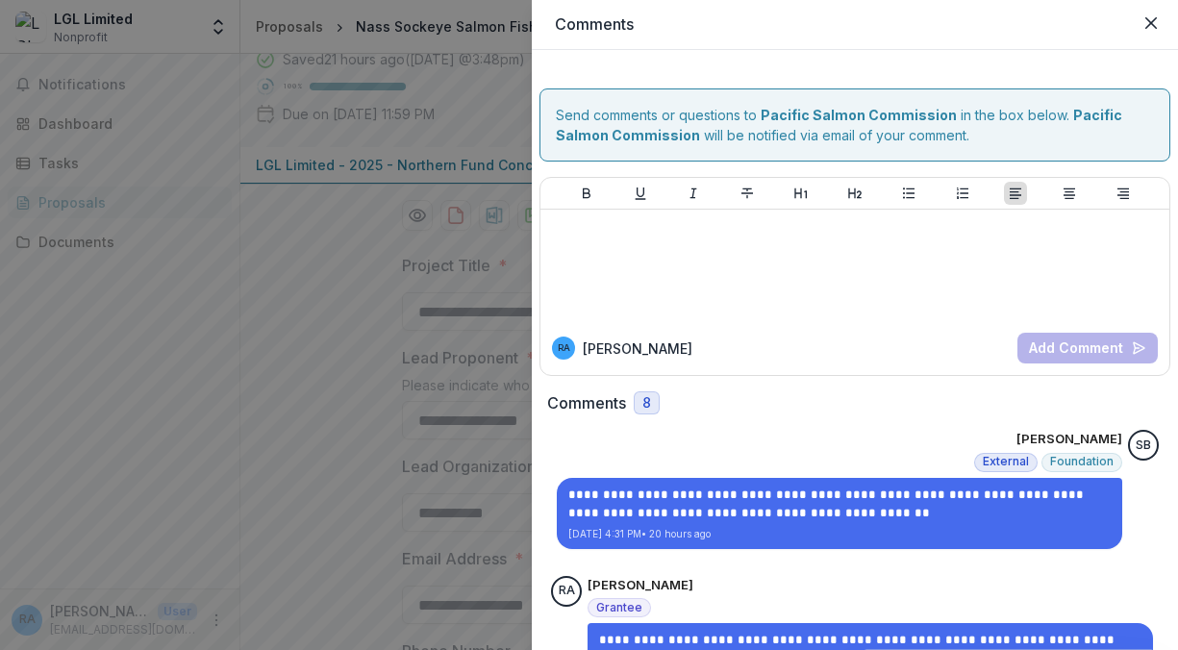
drag, startPoint x: 1144, startPoint y: 24, endPoint x: 1125, endPoint y: 38, distance: 24.0
click at [1144, 24] on button "Close" at bounding box center [1151, 23] width 31 height 31
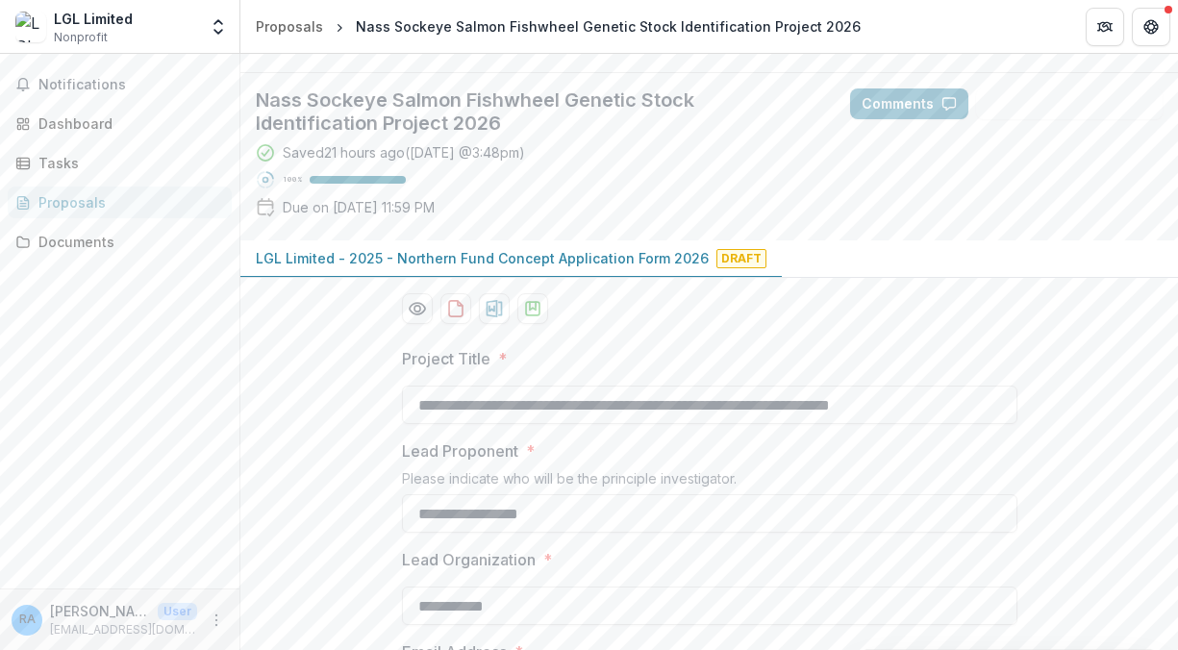
scroll to position [96, 0]
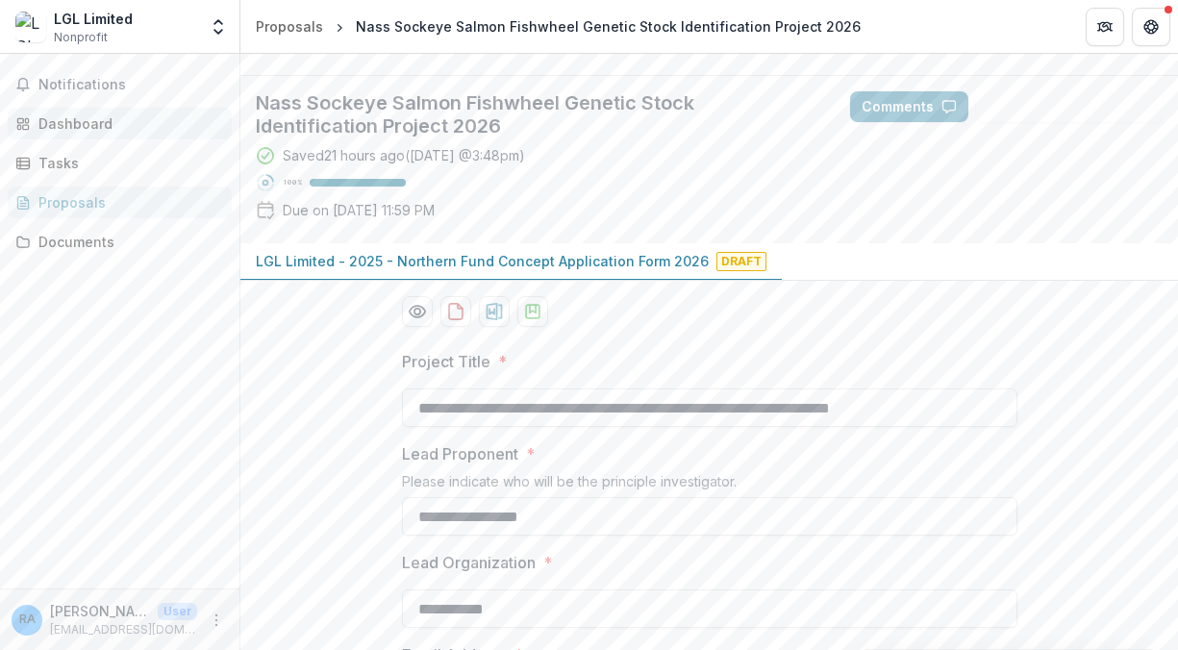
click at [56, 125] on div "Dashboard" at bounding box center [127, 123] width 178 height 20
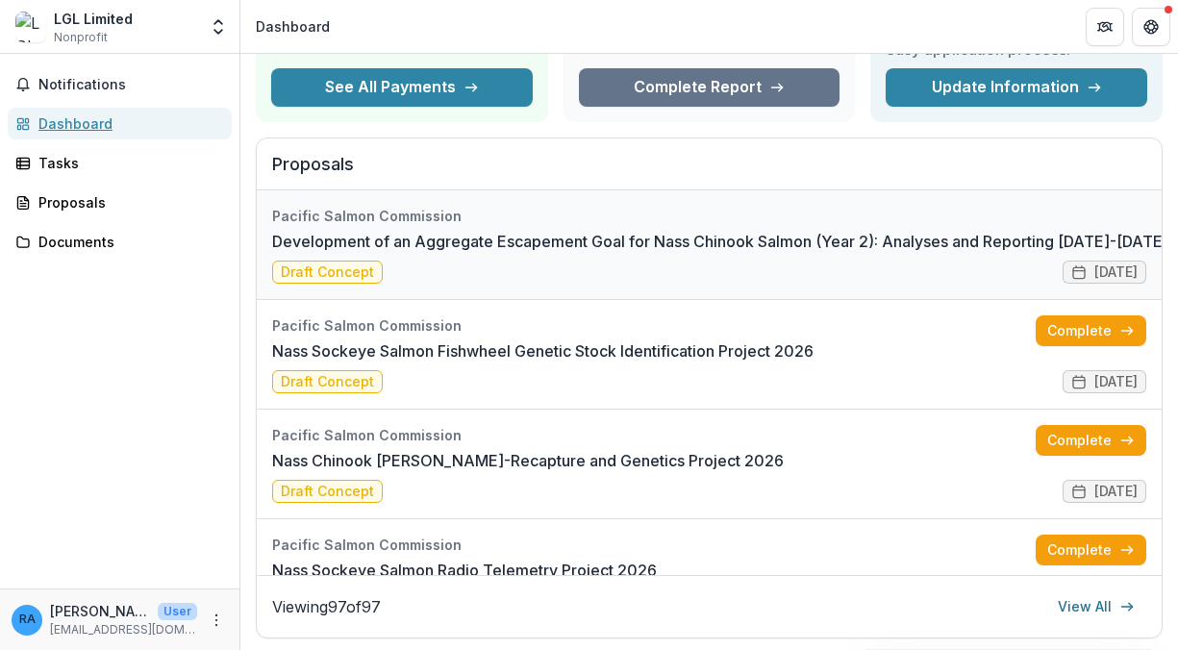
scroll to position [192, 0]
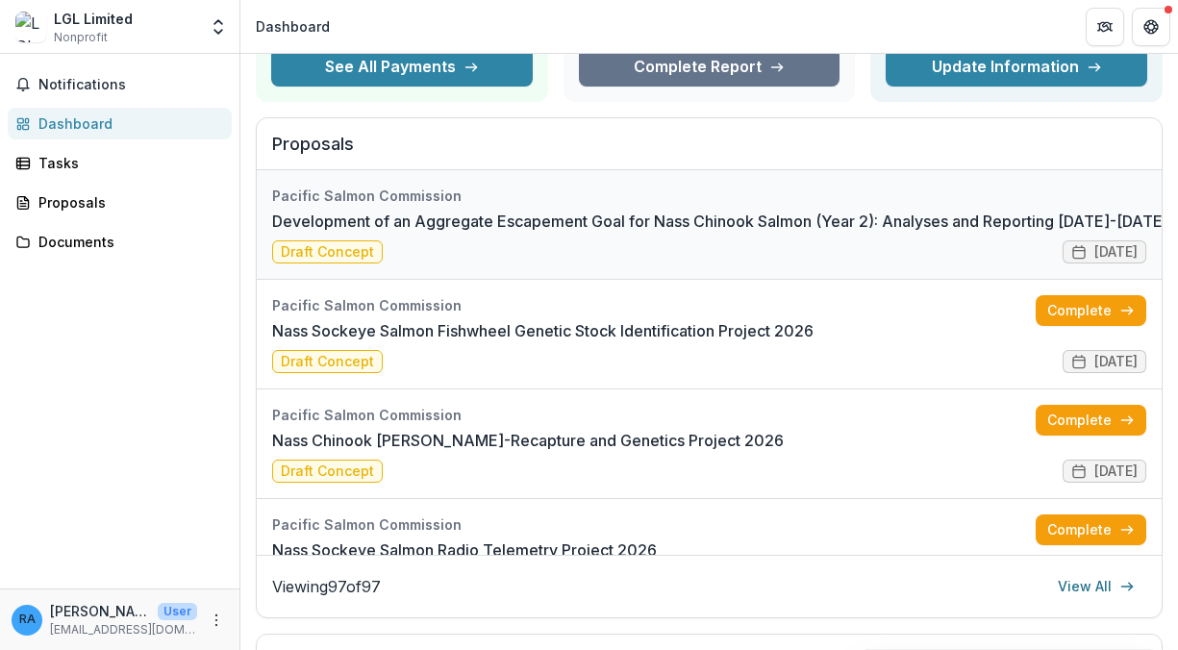
click at [430, 218] on link "Development of an Aggregate Escapement Goal for Nass Chinook Salmon (Year 2): A…" at bounding box center [720, 221] width 896 height 23
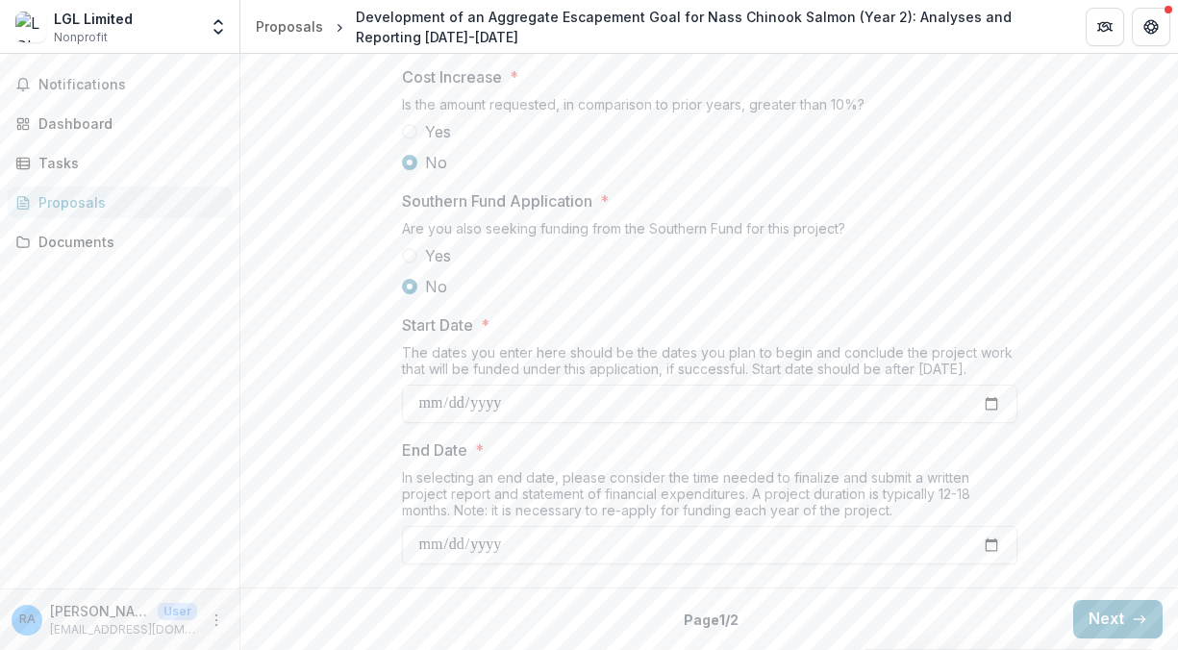
scroll to position [2344, 0]
click at [1090, 614] on button "Next" at bounding box center [1117, 619] width 89 height 38
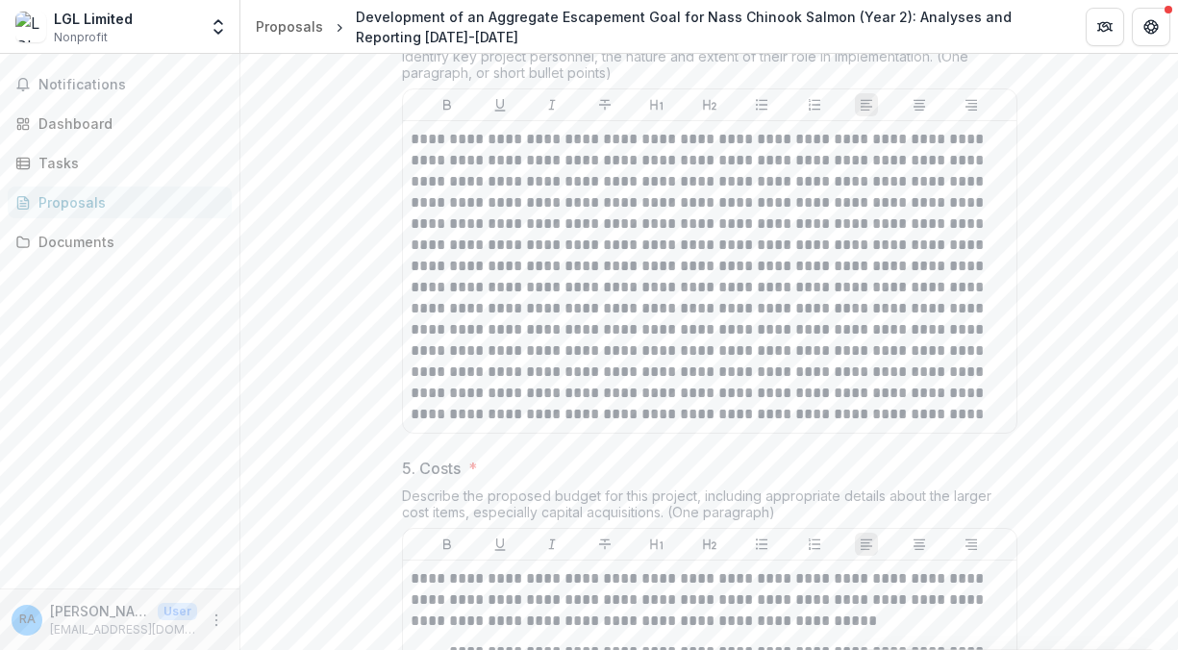
scroll to position [2152, 0]
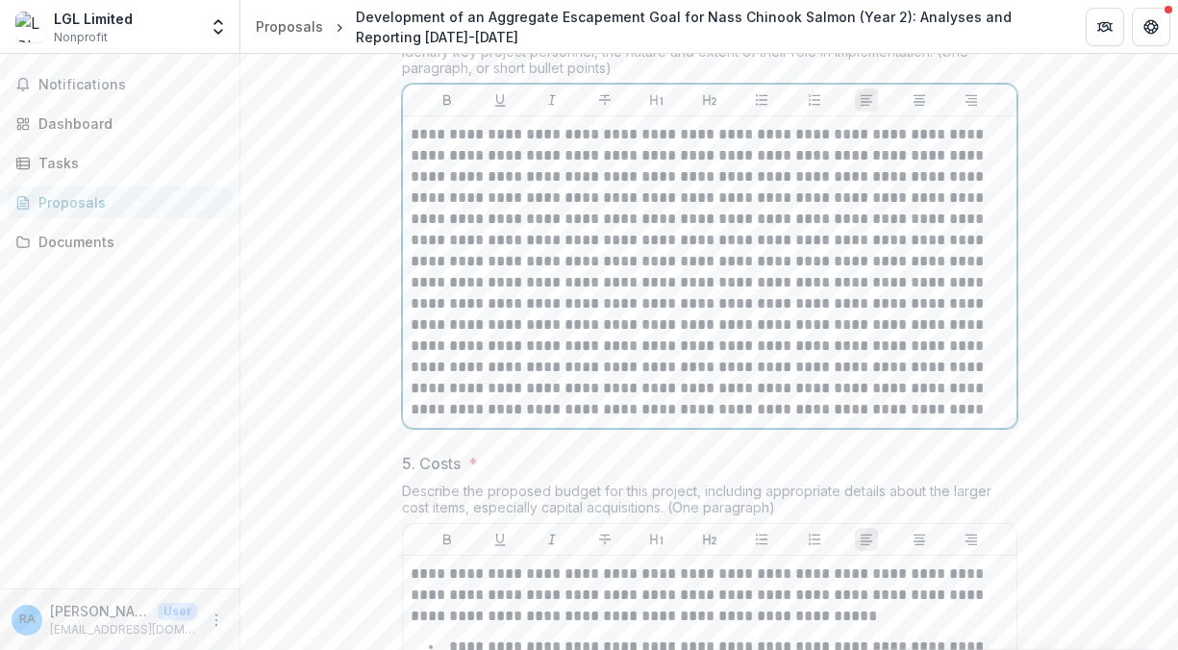
click at [910, 345] on p at bounding box center [710, 272] width 598 height 296
click at [908, 343] on p at bounding box center [710, 272] width 598 height 296
click at [842, 362] on p at bounding box center [710, 272] width 598 height 296
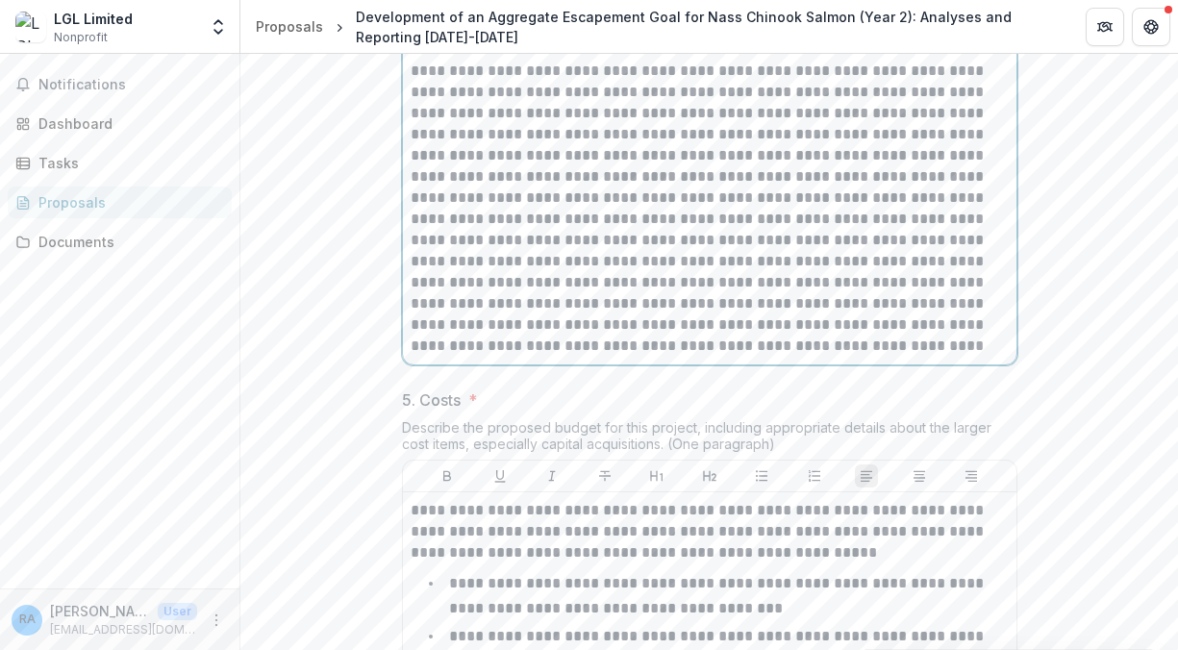
scroll to position [2248, 0]
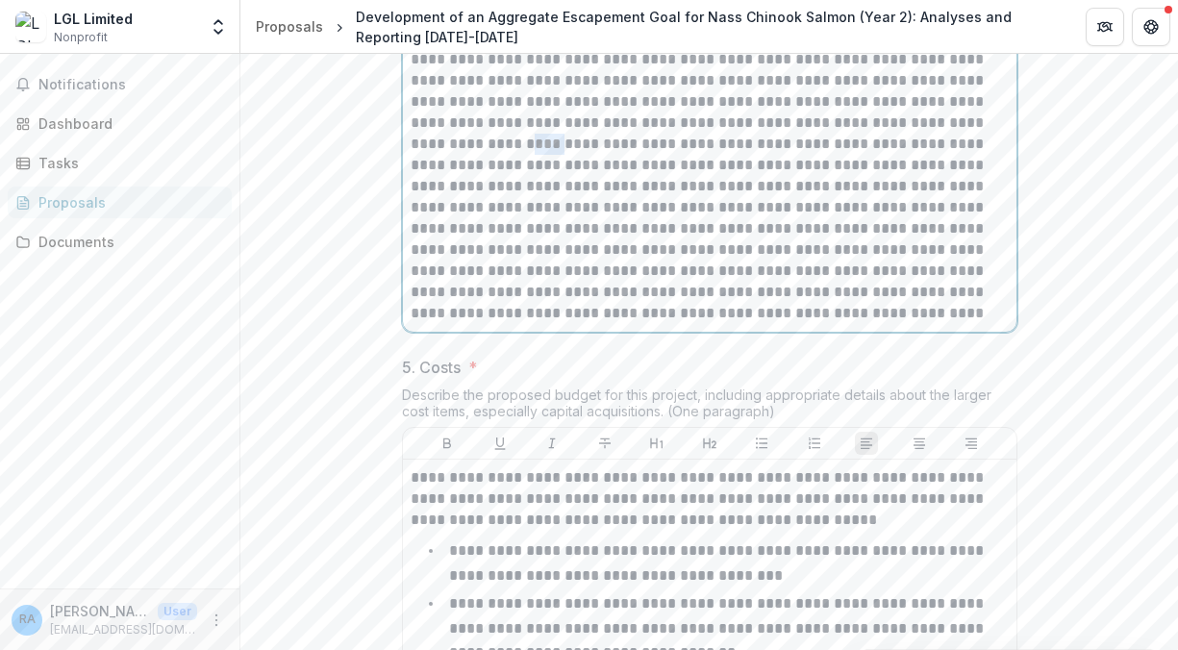
drag, startPoint x: 959, startPoint y: 275, endPoint x: 995, endPoint y: 272, distance: 36.7
click at [995, 272] on p at bounding box center [710, 176] width 598 height 296
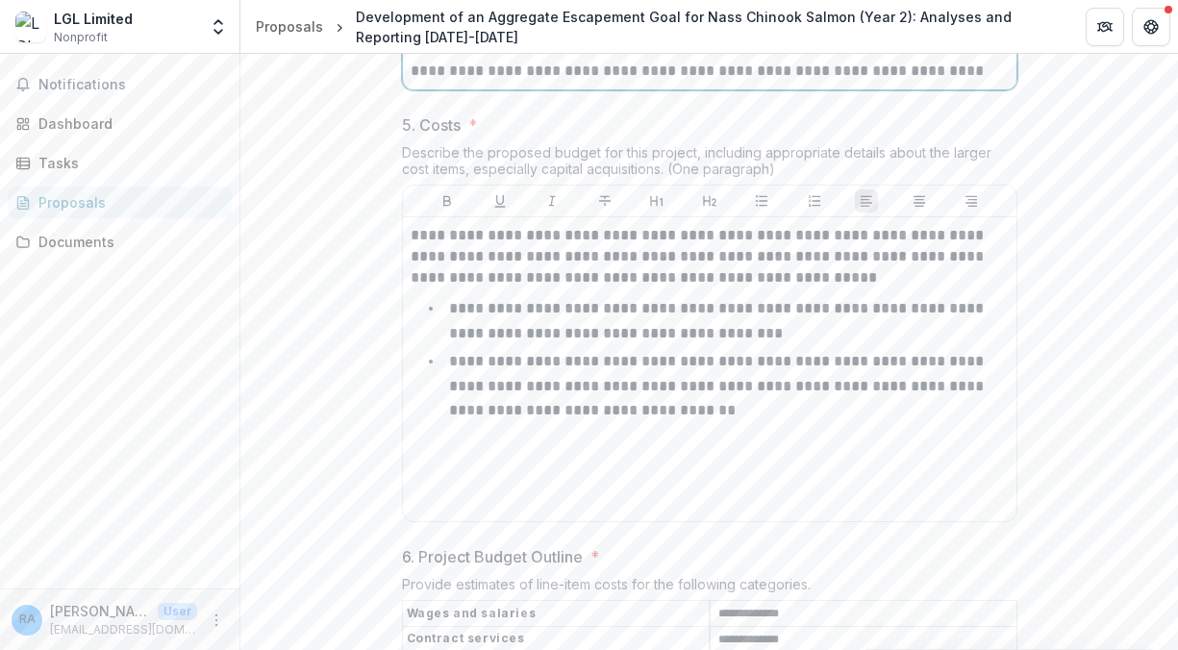
scroll to position [2537, 0]
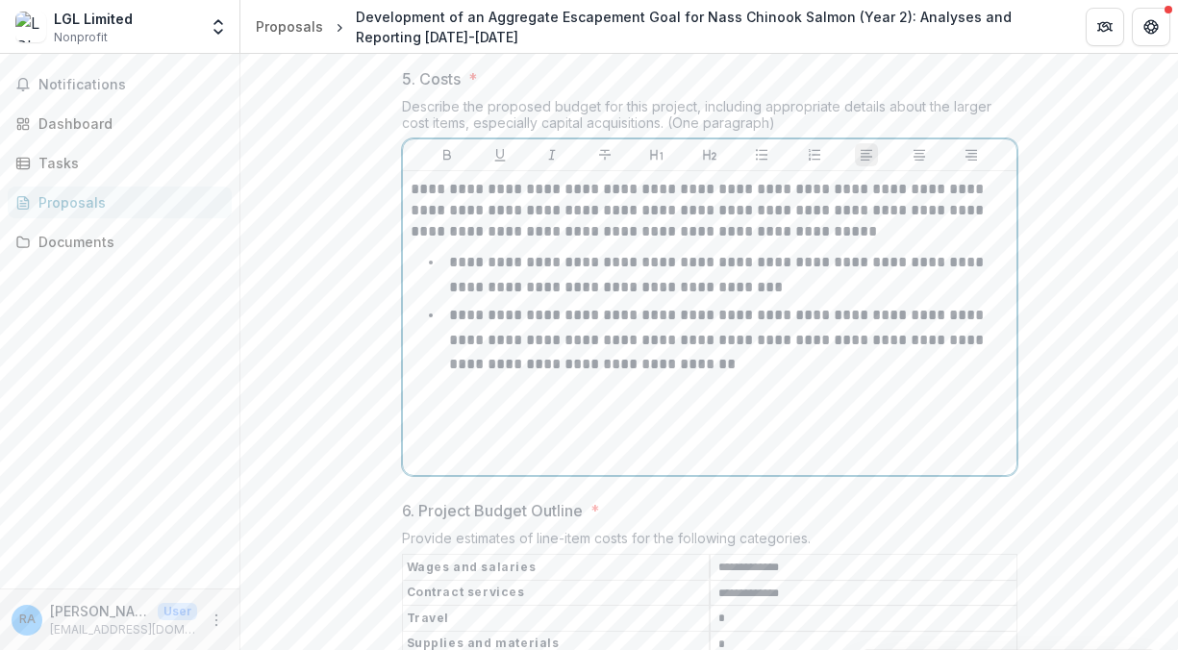
click at [775, 377] on li "**********" at bounding box center [721, 340] width 575 height 74
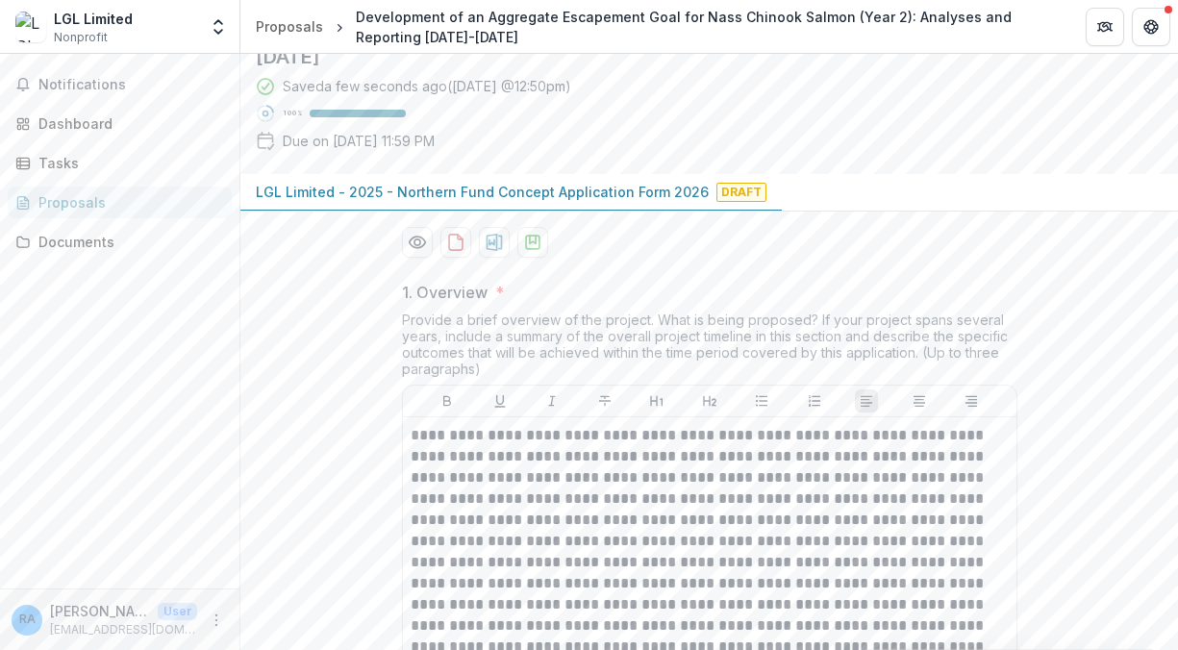
scroll to position [192, 0]
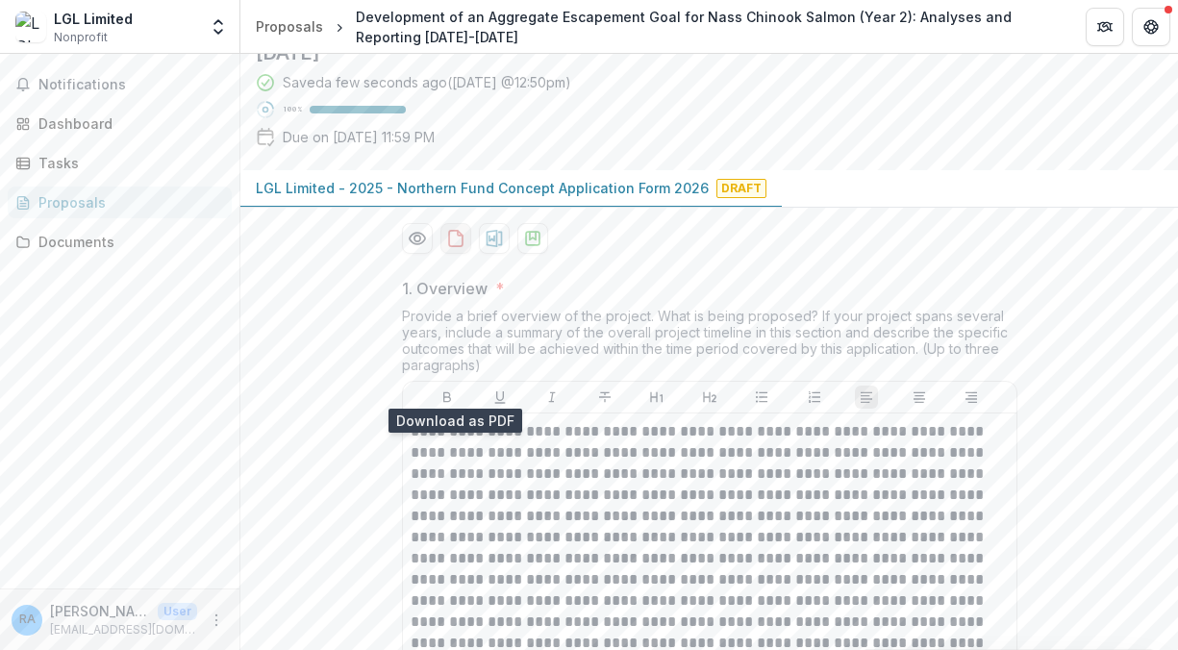
click at [452, 248] on icon "download-proposal" at bounding box center [455, 238] width 19 height 19
click at [412, 248] on icon "Preview e0154396-dc21-4b77-961f-6f039a6f3d4e-0.pdf" at bounding box center [417, 238] width 19 height 19
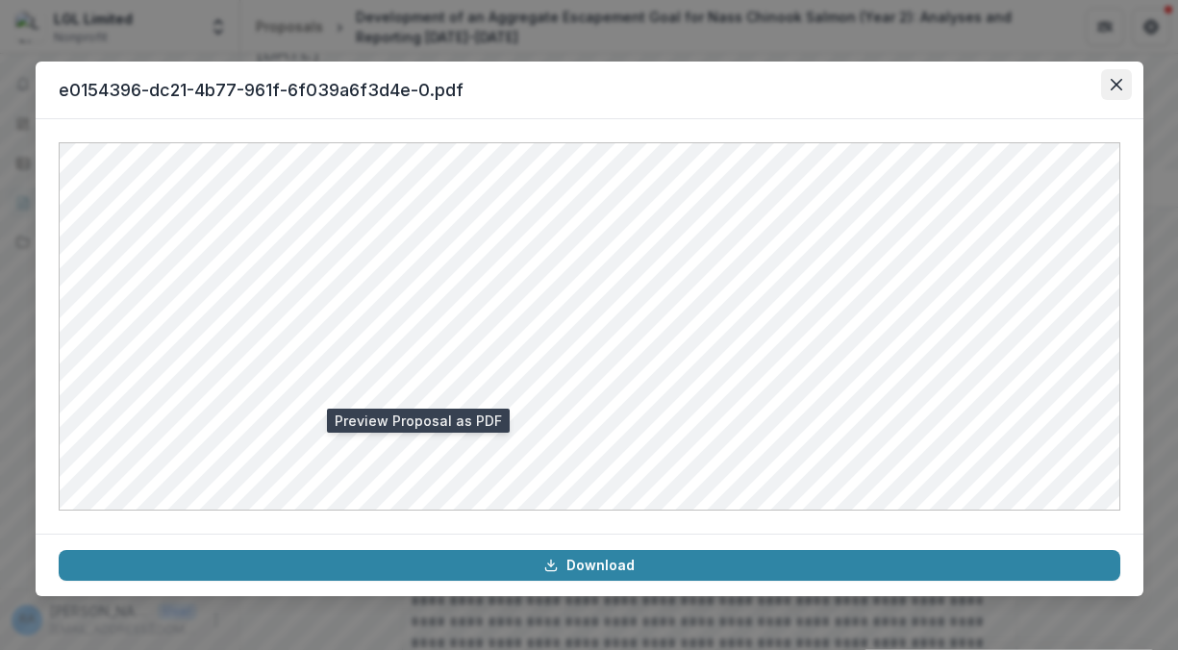
click at [1122, 87] on button "Close" at bounding box center [1116, 84] width 31 height 31
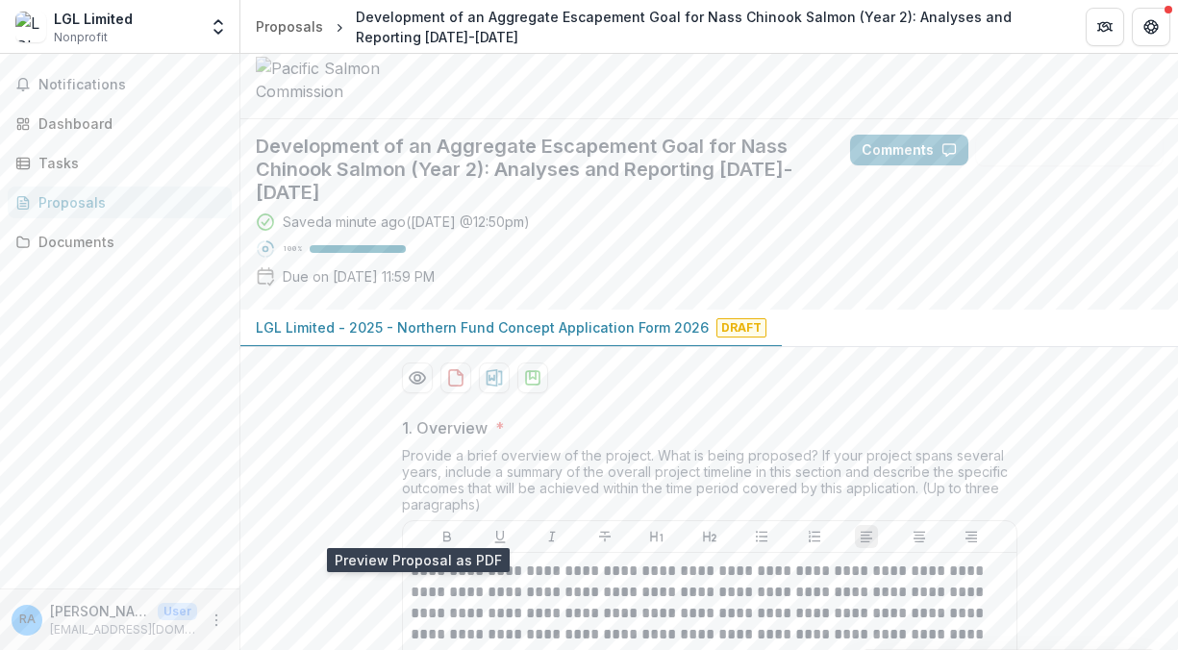
scroll to position [96, 0]
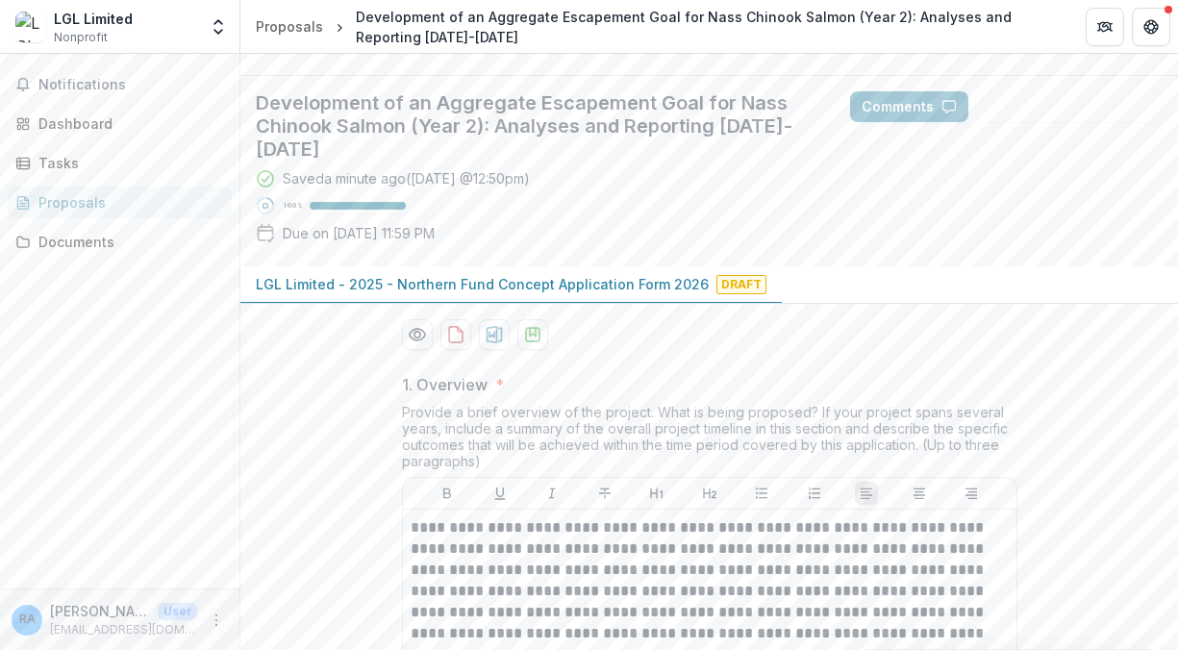
click at [460, 396] on p "1. Overview" at bounding box center [445, 384] width 86 height 23
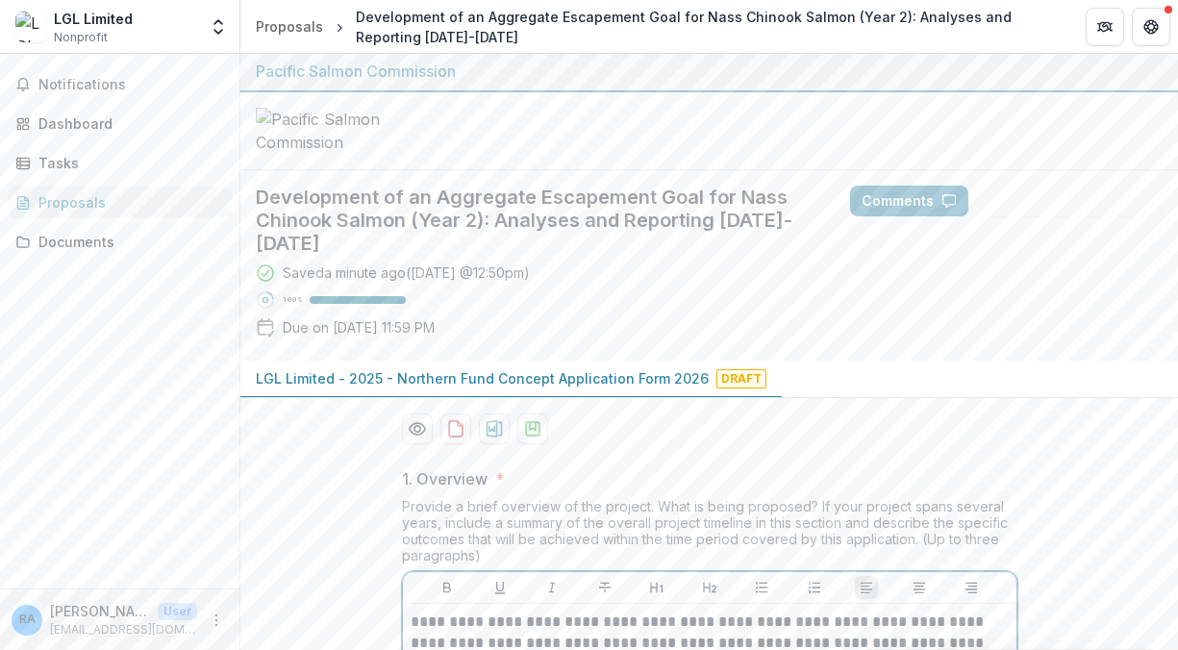
scroll to position [0, 0]
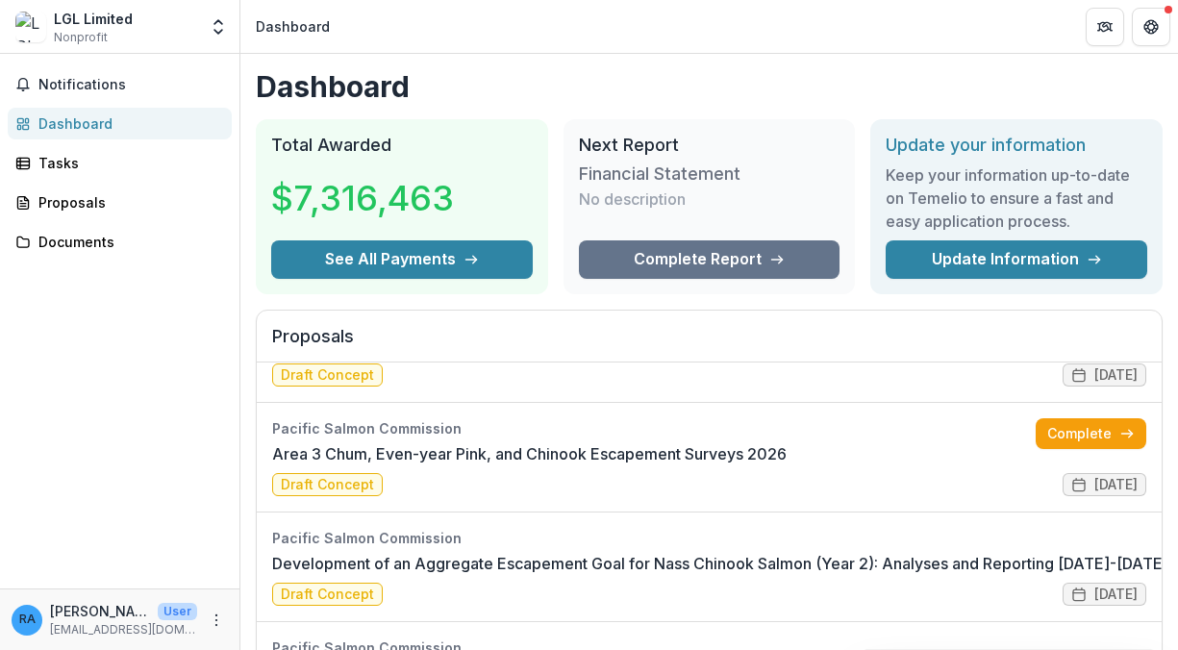
scroll to position [385, 0]
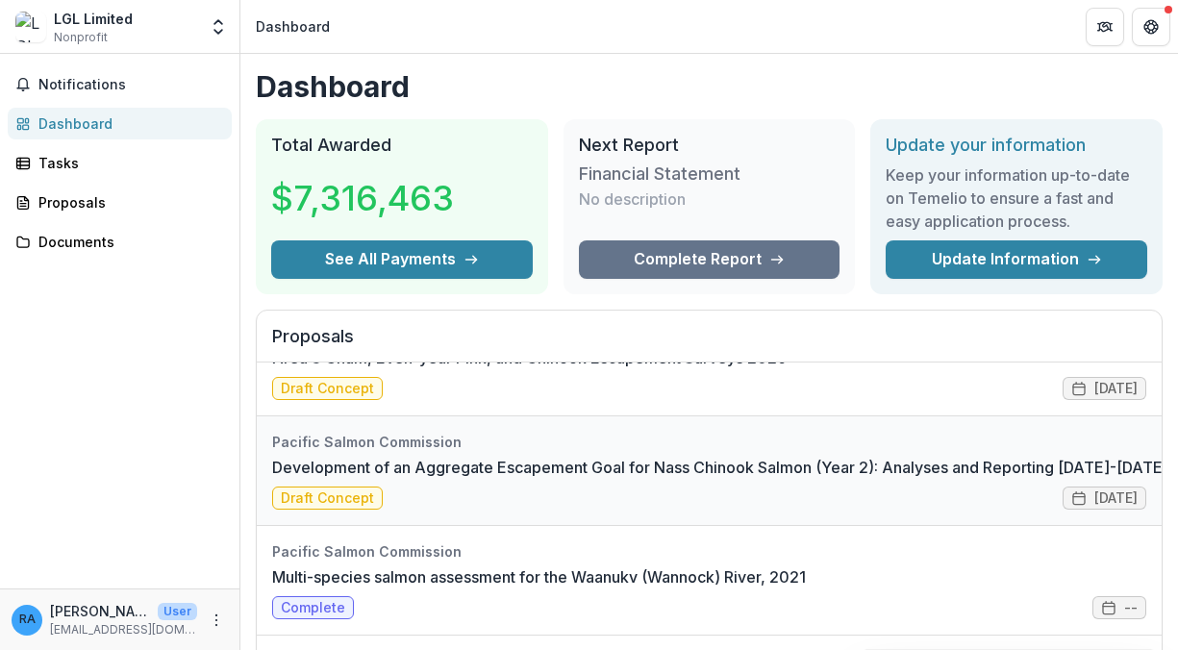
click at [312, 479] on link "Development of an Aggregate Escapement Goal for Nass Chinook Salmon (Year 2): A…" at bounding box center [720, 467] width 896 height 23
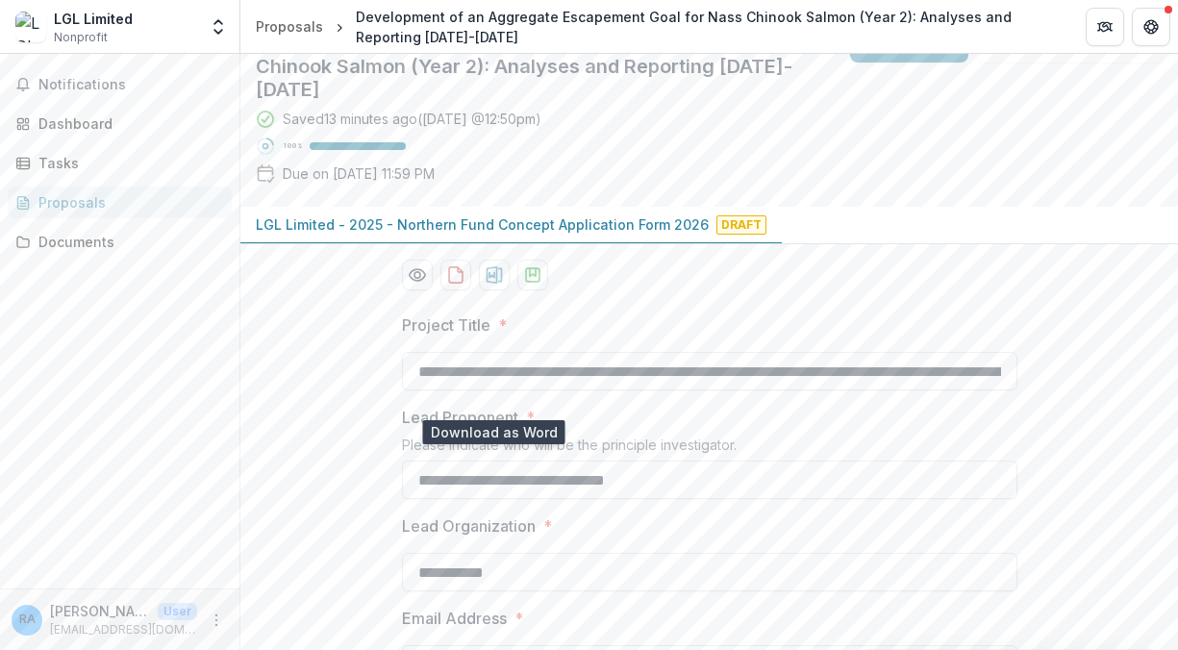
scroll to position [192, 0]
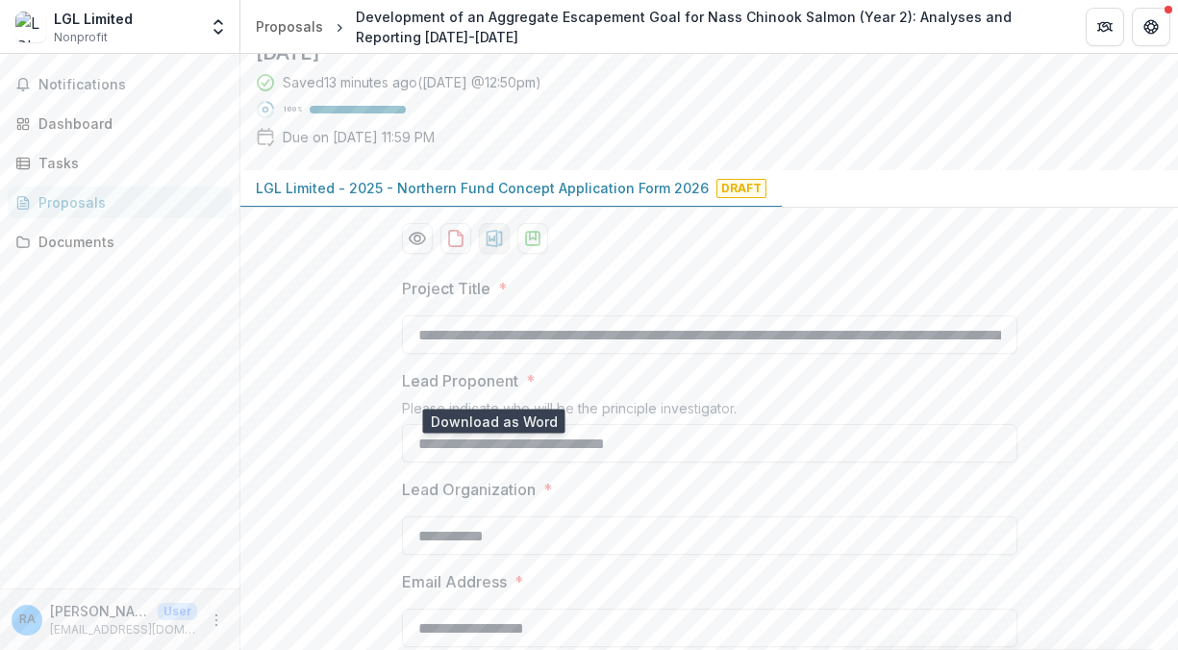
click at [487, 247] on icon "download-proposal" at bounding box center [494, 238] width 16 height 17
